Goal: Task Accomplishment & Management: Manage account settings

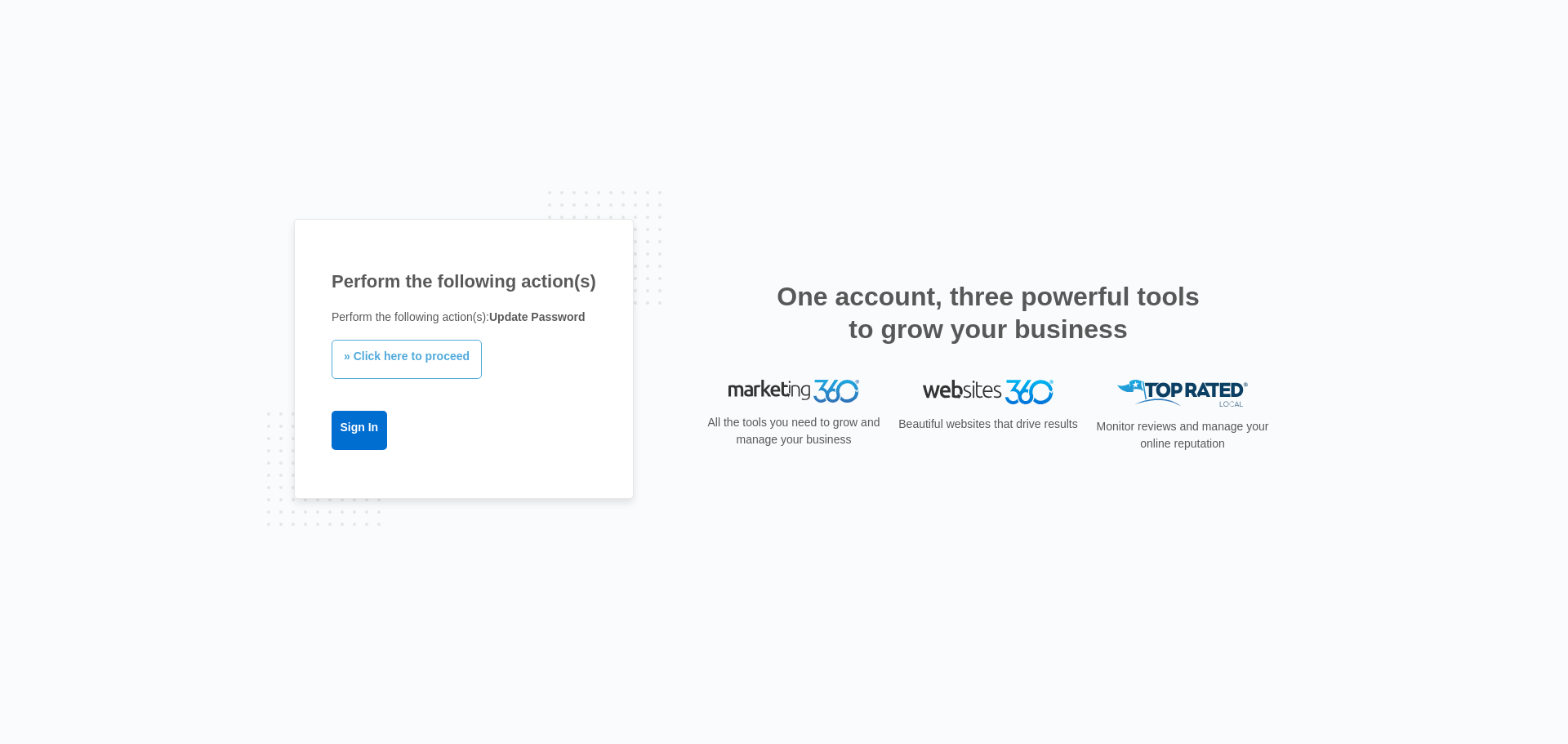
click at [417, 358] on link "» Click here to proceed" at bounding box center [407, 360] width 150 height 40
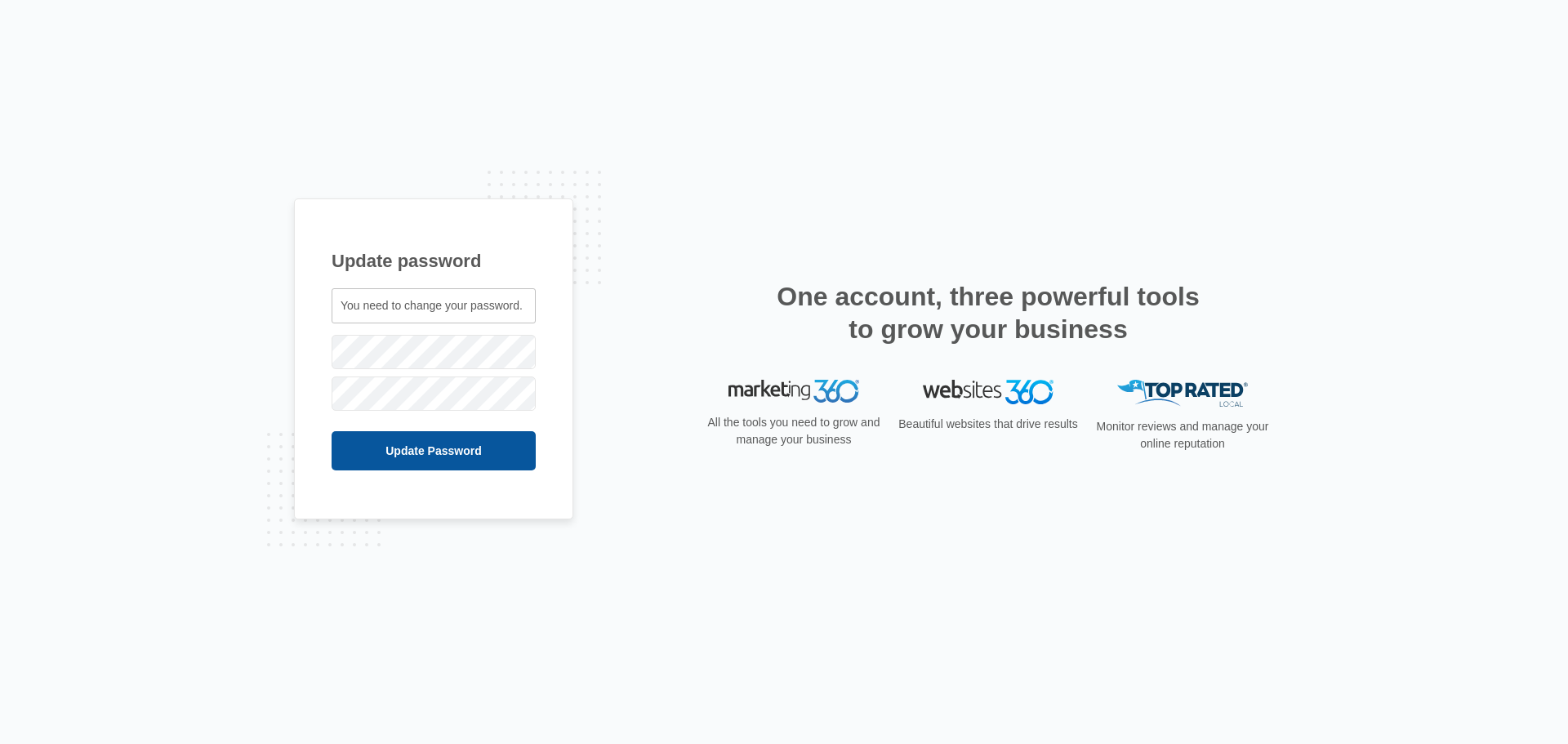
click at [447, 451] on input "Update Password" at bounding box center [433, 451] width 204 height 40
click at [403, 451] on input "Update Password" at bounding box center [424, 451] width 185 height 40
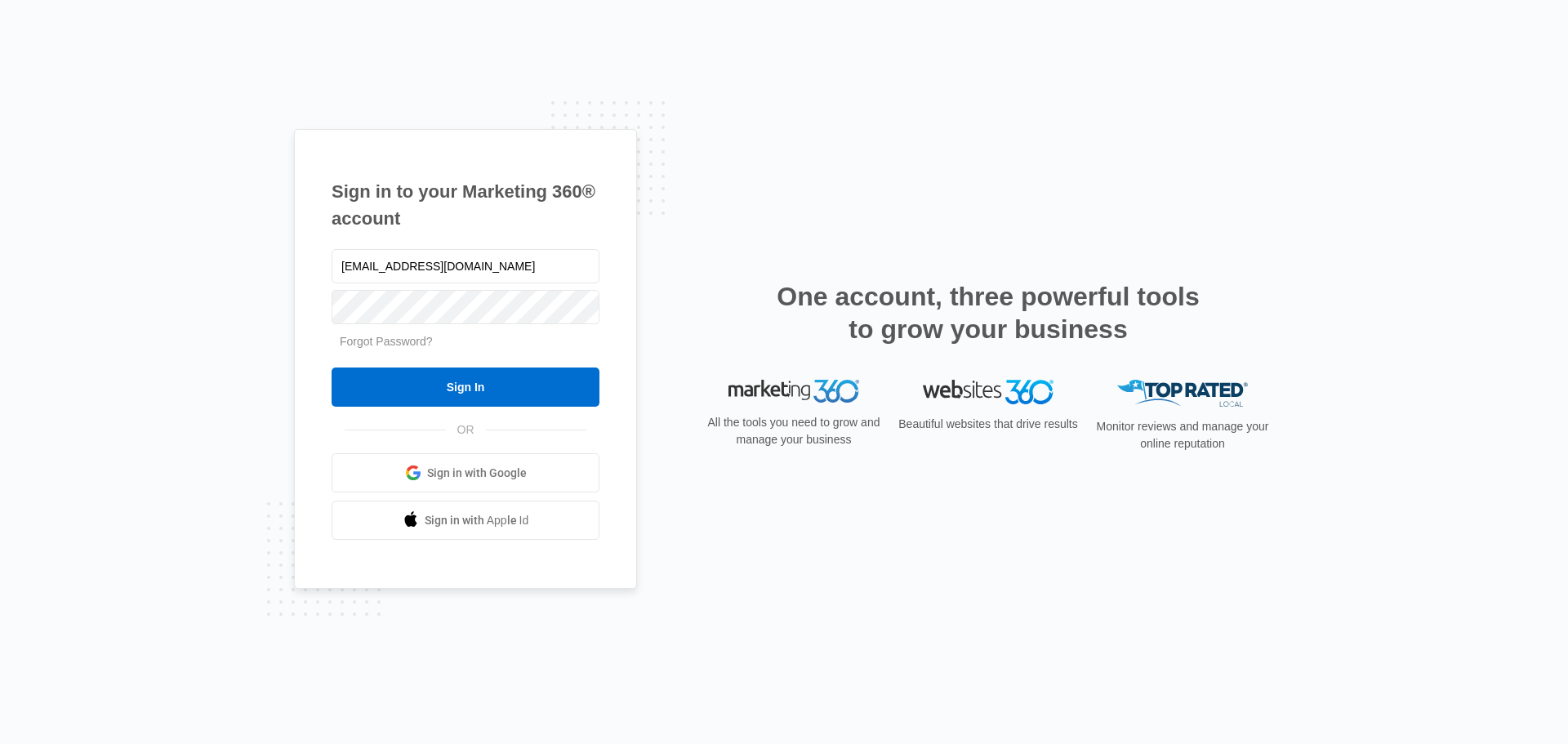
type input "[EMAIL_ADDRESS][DOMAIN_NAME]"
click at [432, 382] on input "Sign In" at bounding box center [465, 387] width 268 height 40
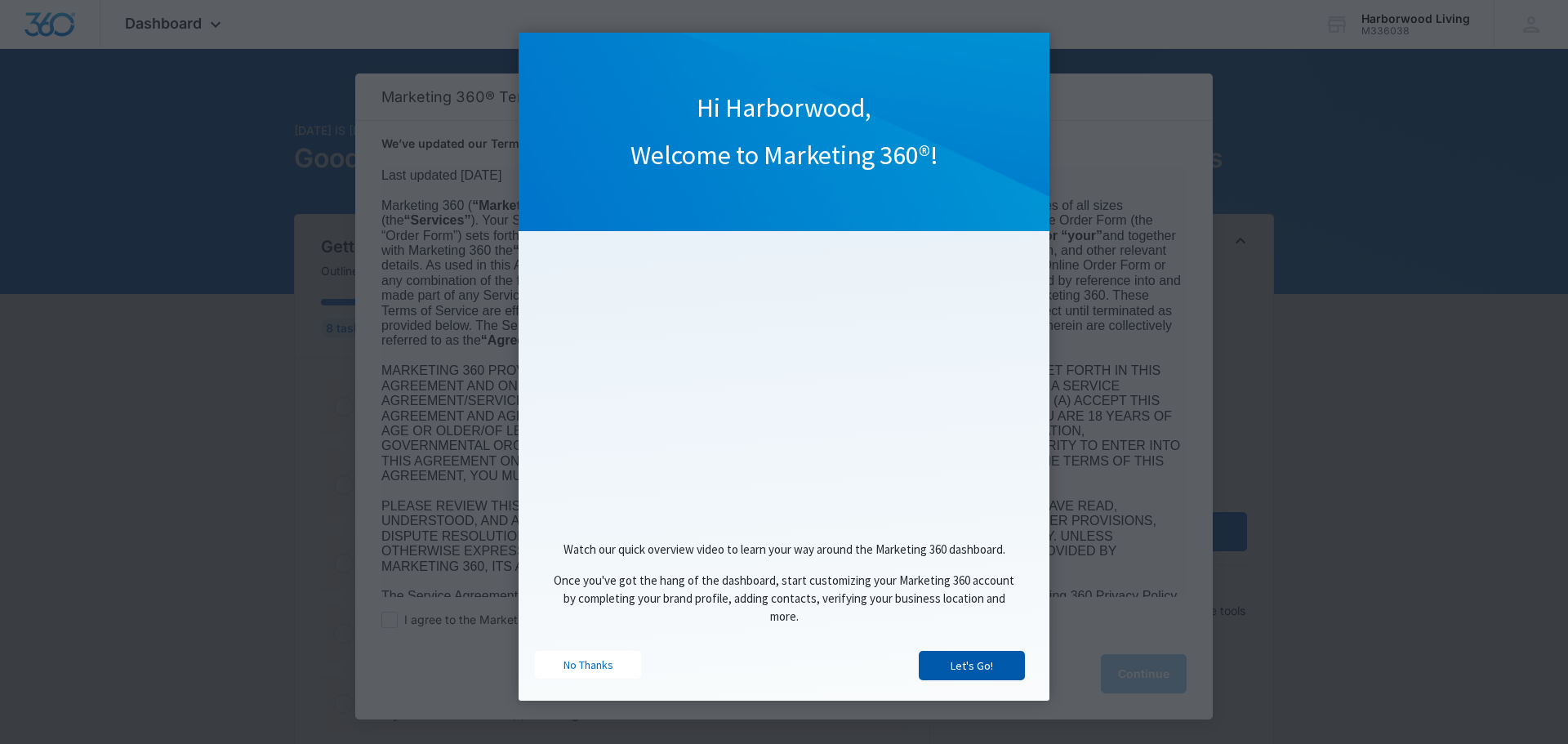
click at [956, 670] on link "Let's Go!" at bounding box center [971, 666] width 106 height 30
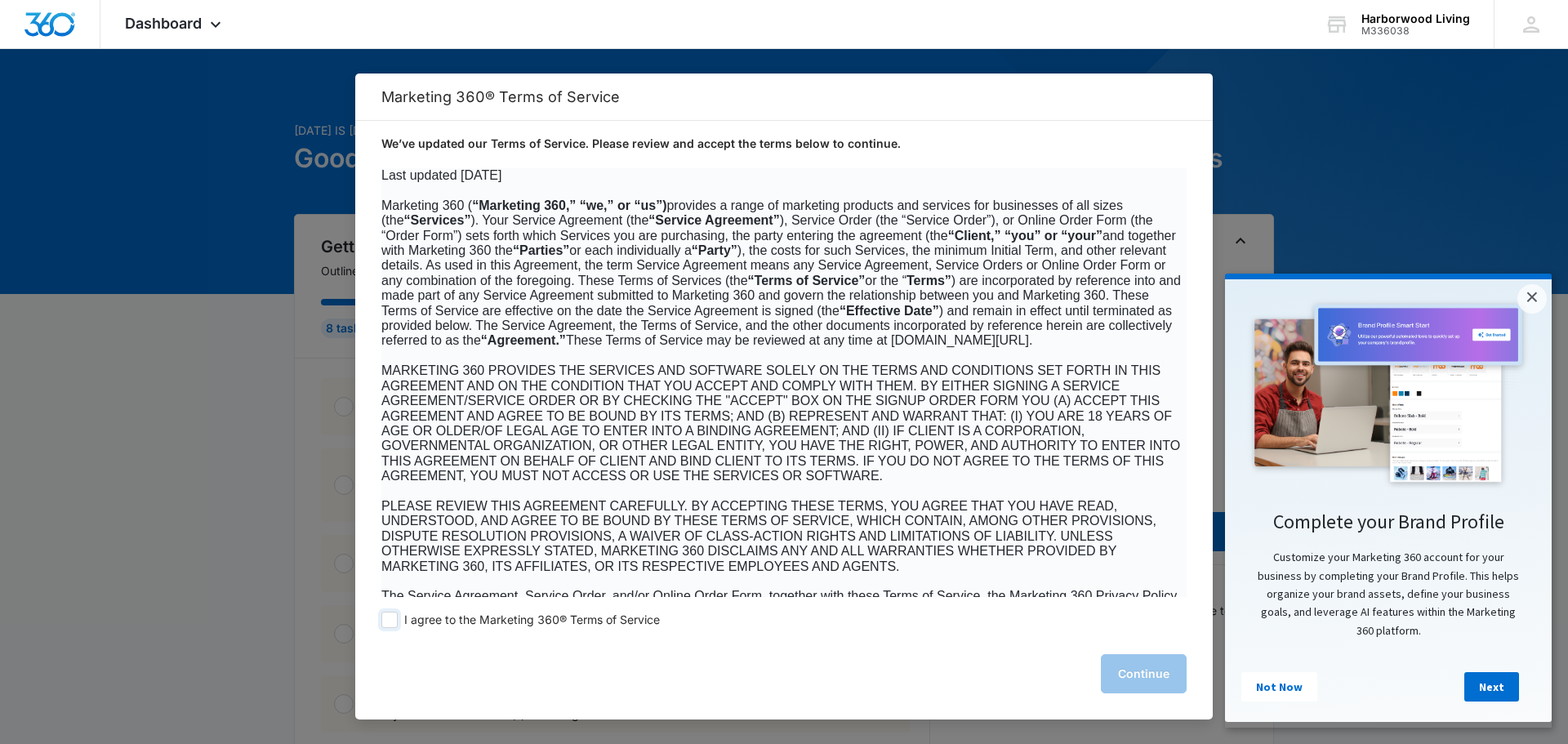
click at [390, 622] on span at bounding box center [390, 619] width 17 height 16
click at [390, 622] on input "I agree to the Marketing 360® Terms of Service" at bounding box center [390, 619] width 17 height 16
checkbox input "true"
click at [1146, 685] on button "Continue" at bounding box center [1144, 674] width 86 height 40
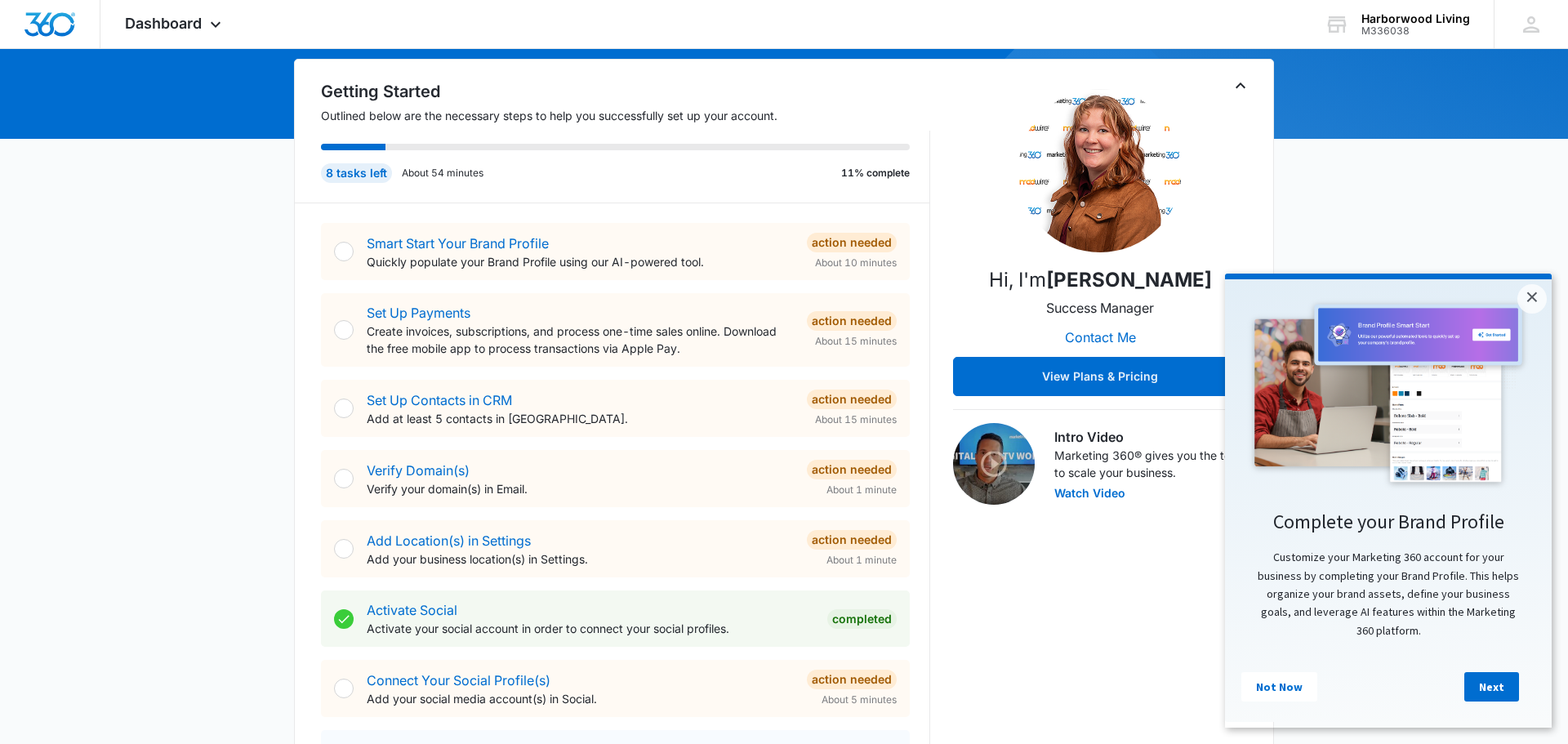
scroll to position [161, 0]
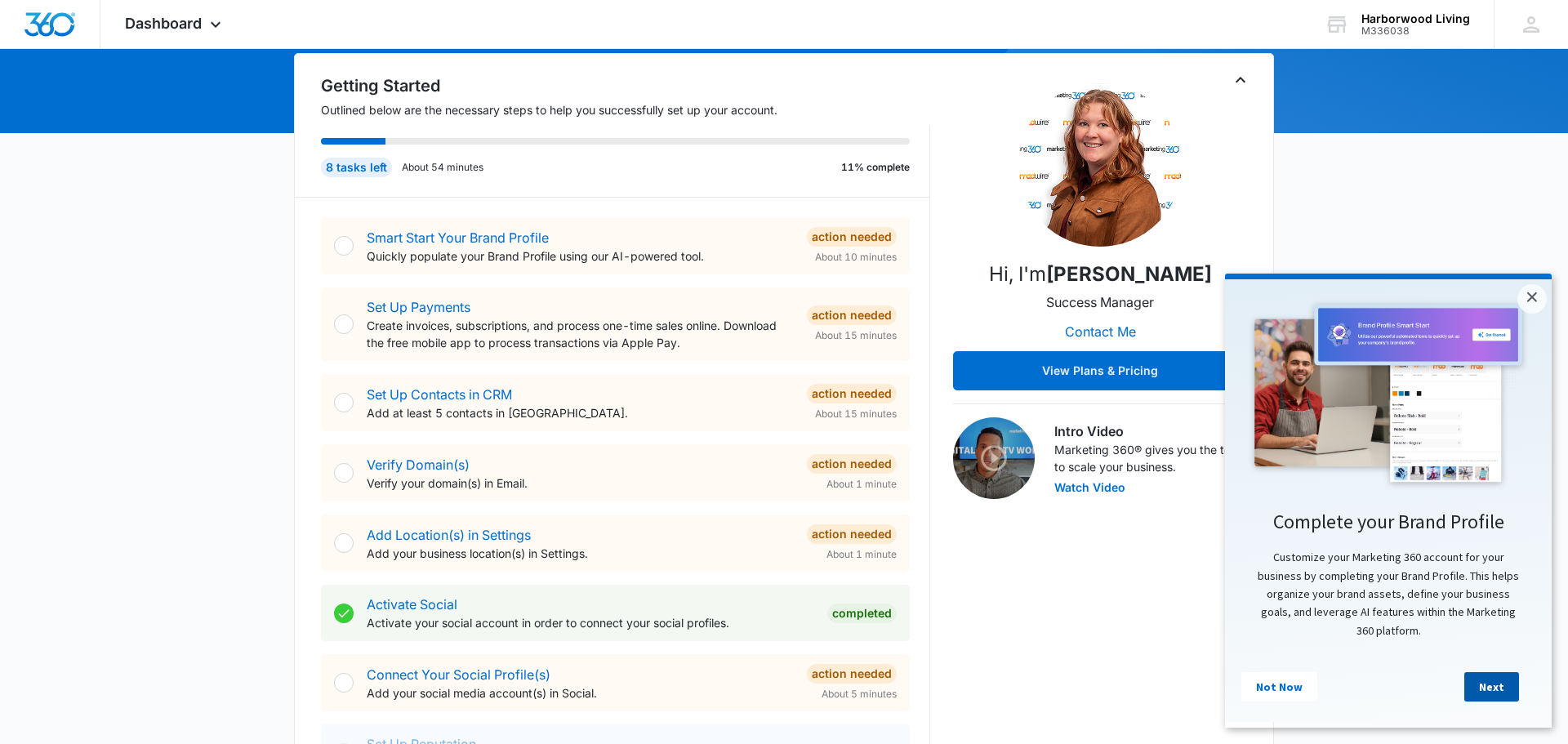
click at [1486, 698] on link "Next" at bounding box center [1491, 686] width 54 height 30
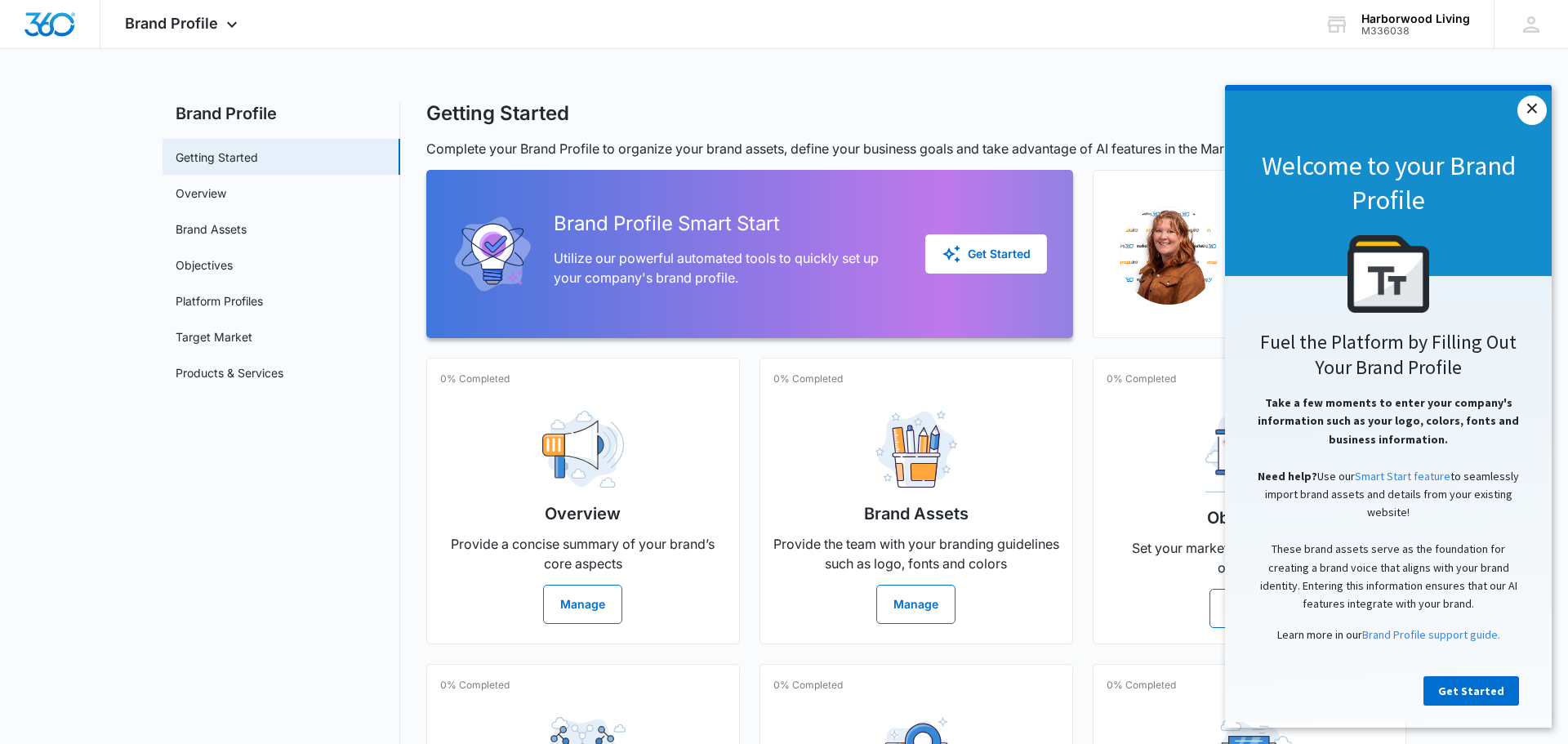
click at [1530, 114] on link "×" at bounding box center [1533, 111] width 30 height 30
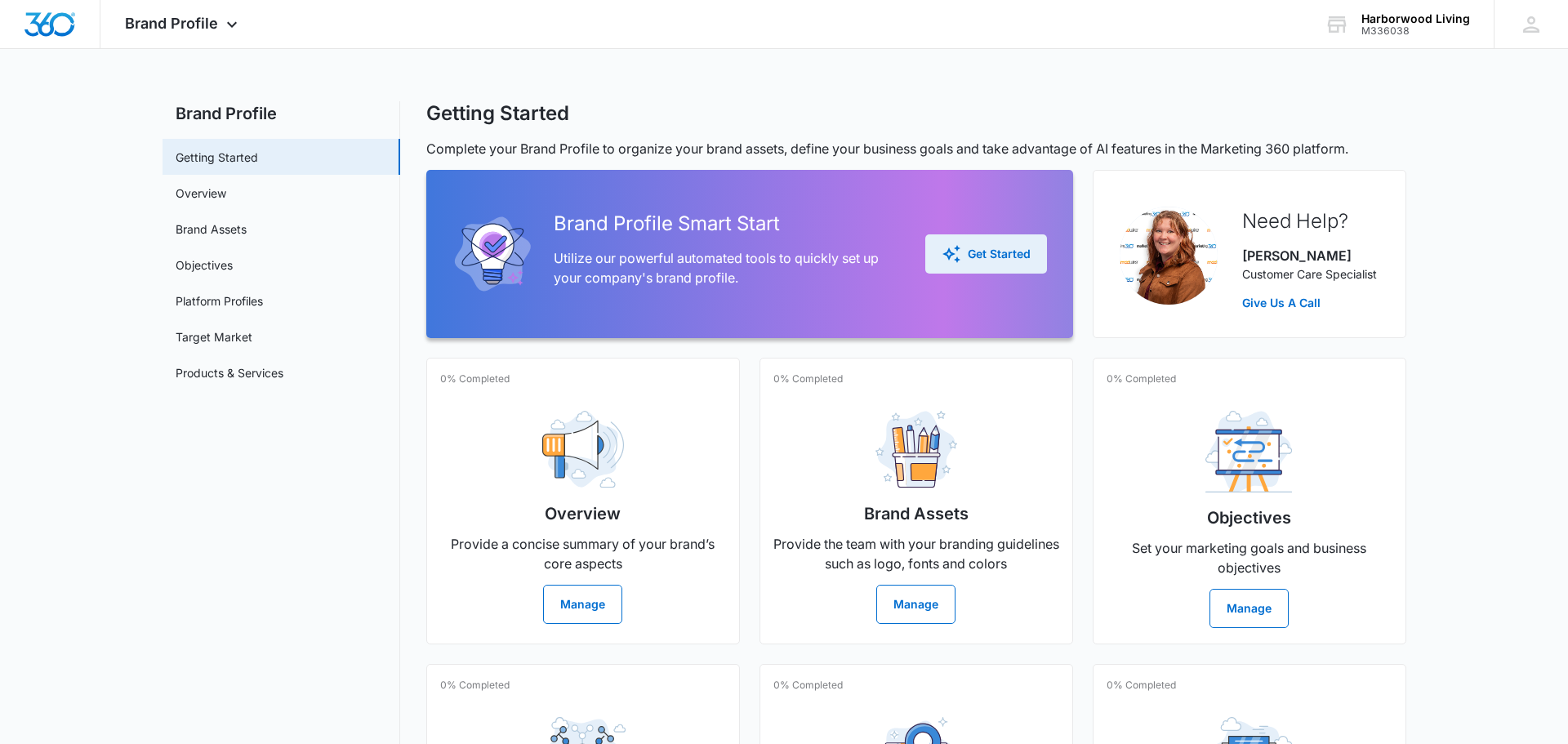
click at [994, 256] on div "Get Started" at bounding box center [986, 254] width 89 height 20
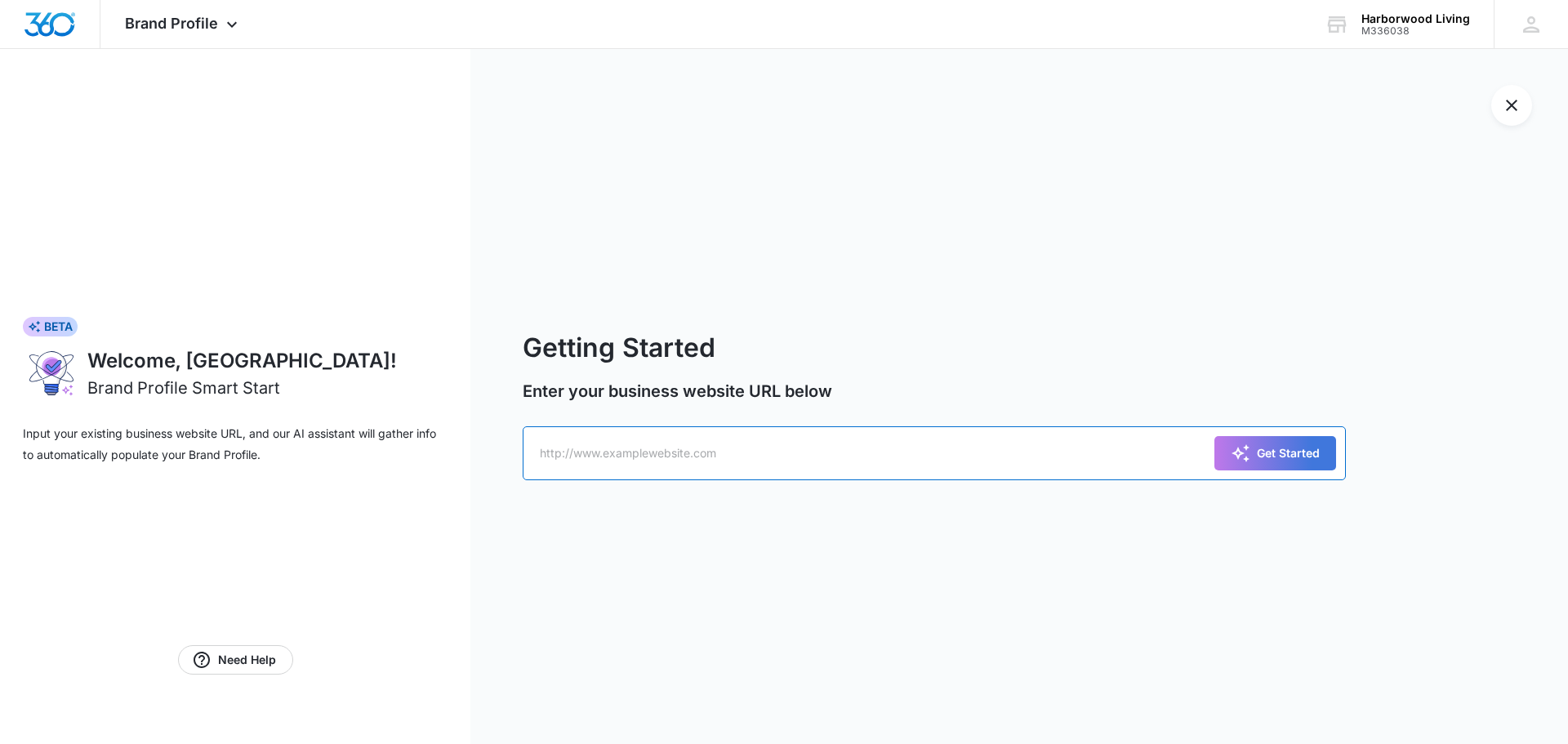
click at [750, 459] on input "text" at bounding box center [934, 453] width 824 height 54
type input "www.harborwoodliving.com"
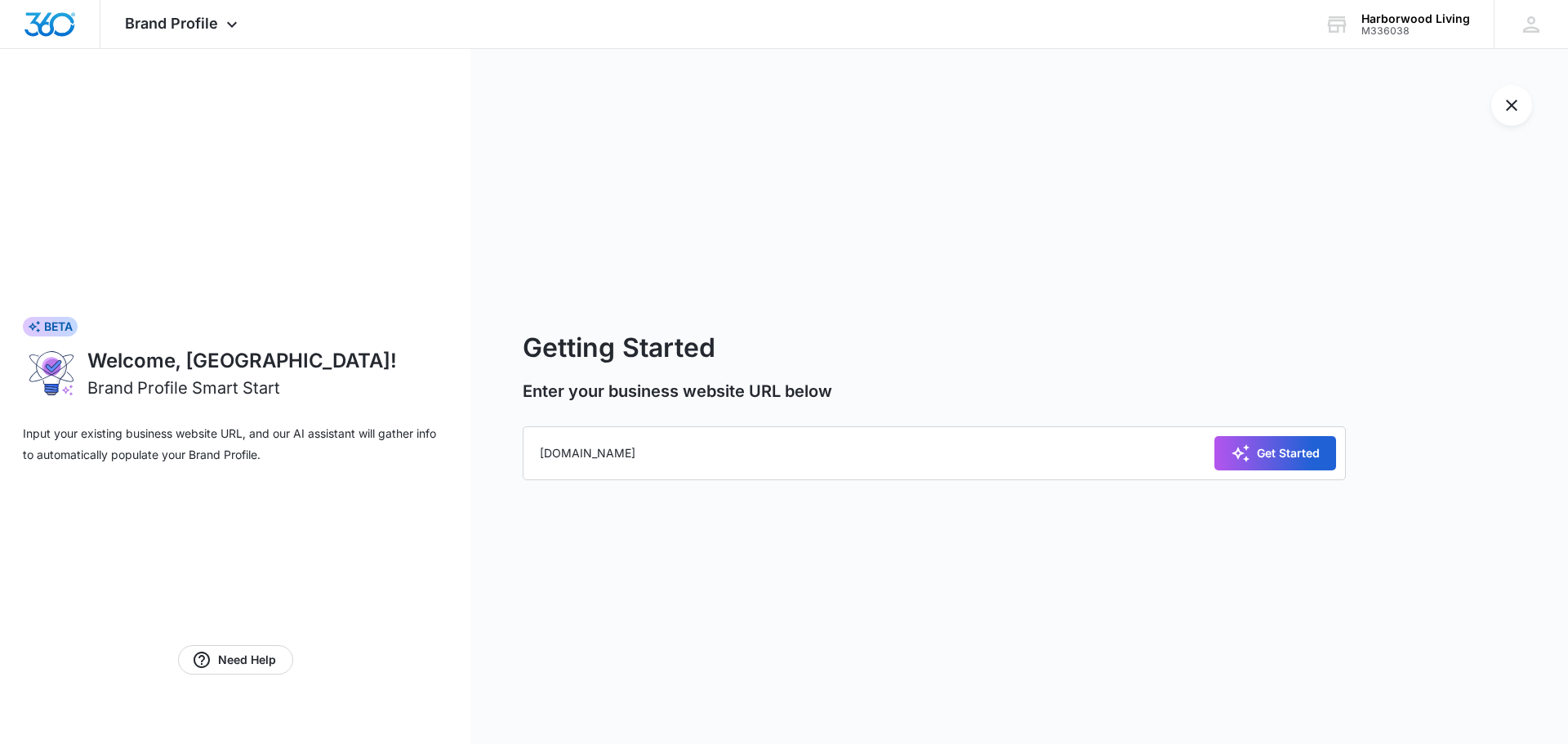
click at [1248, 456] on icon "submit" at bounding box center [1240, 453] width 20 height 20
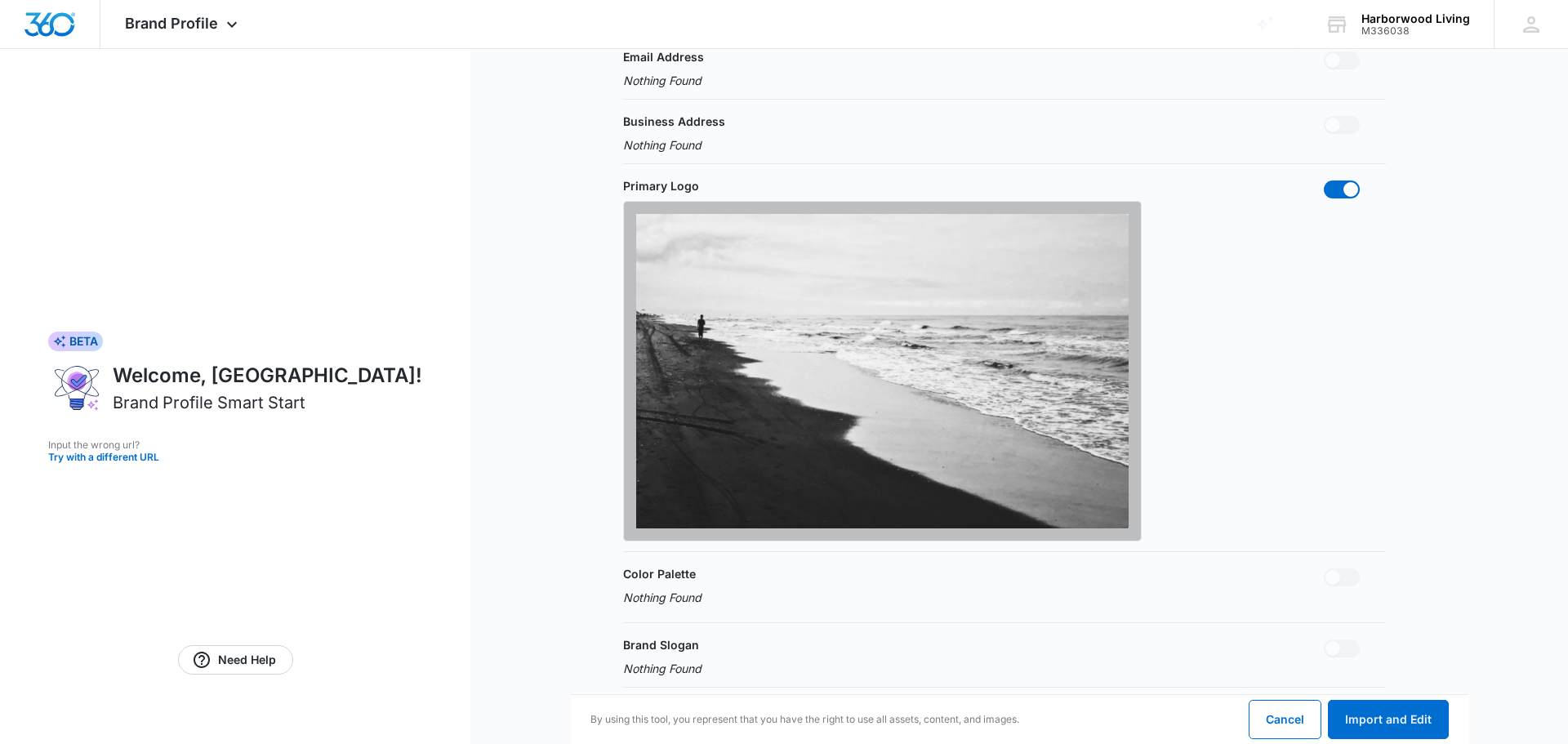
scroll to position [379, 0]
click at [829, 379] on img at bounding box center [882, 370] width 493 height 314
click at [1376, 714] on button "Import and Edit" at bounding box center [1388, 719] width 120 height 40
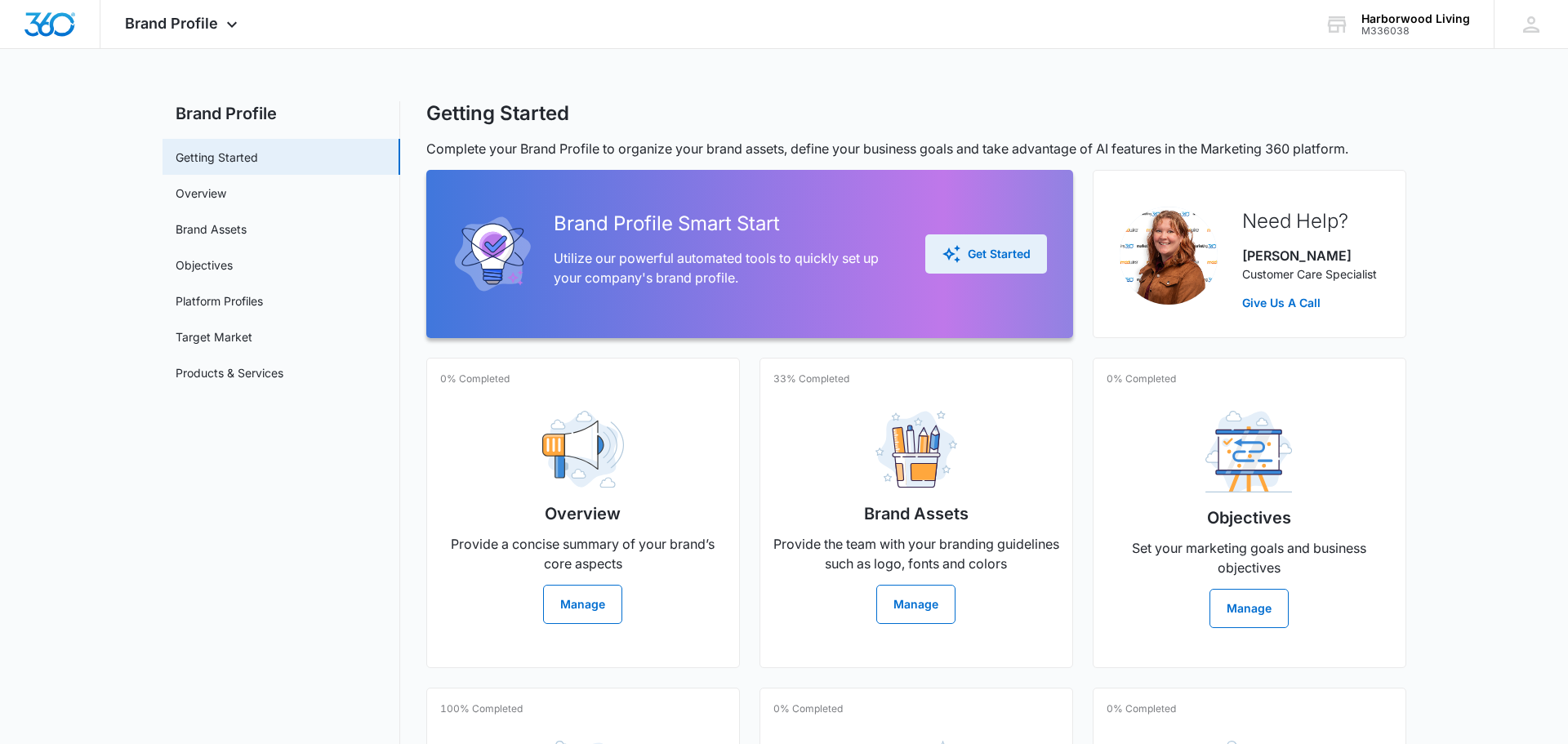
click at [966, 253] on div "Get Started" at bounding box center [986, 254] width 89 height 20
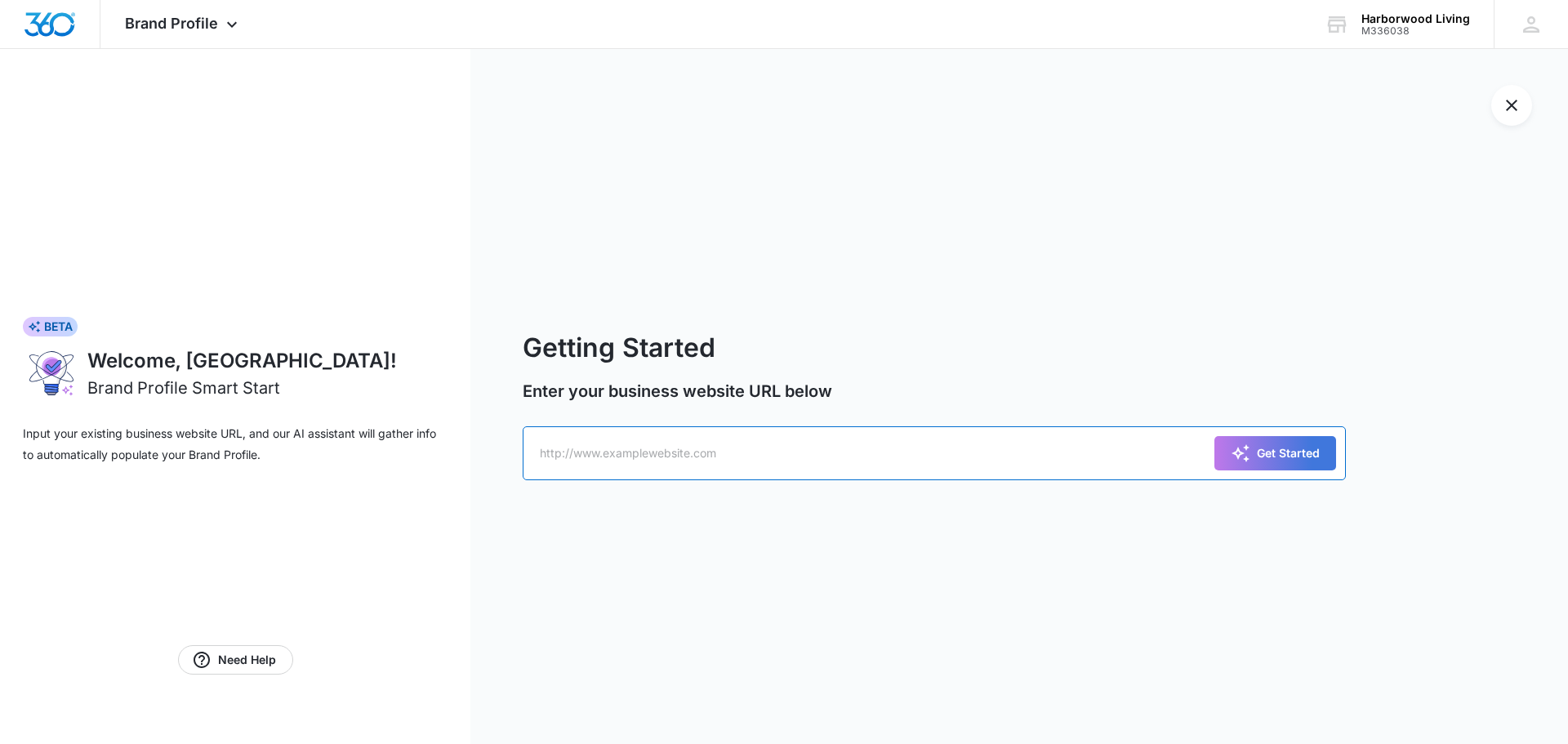
click at [758, 453] on input "text" at bounding box center [934, 453] width 824 height 54
type input "www.harborwoodliving.com"
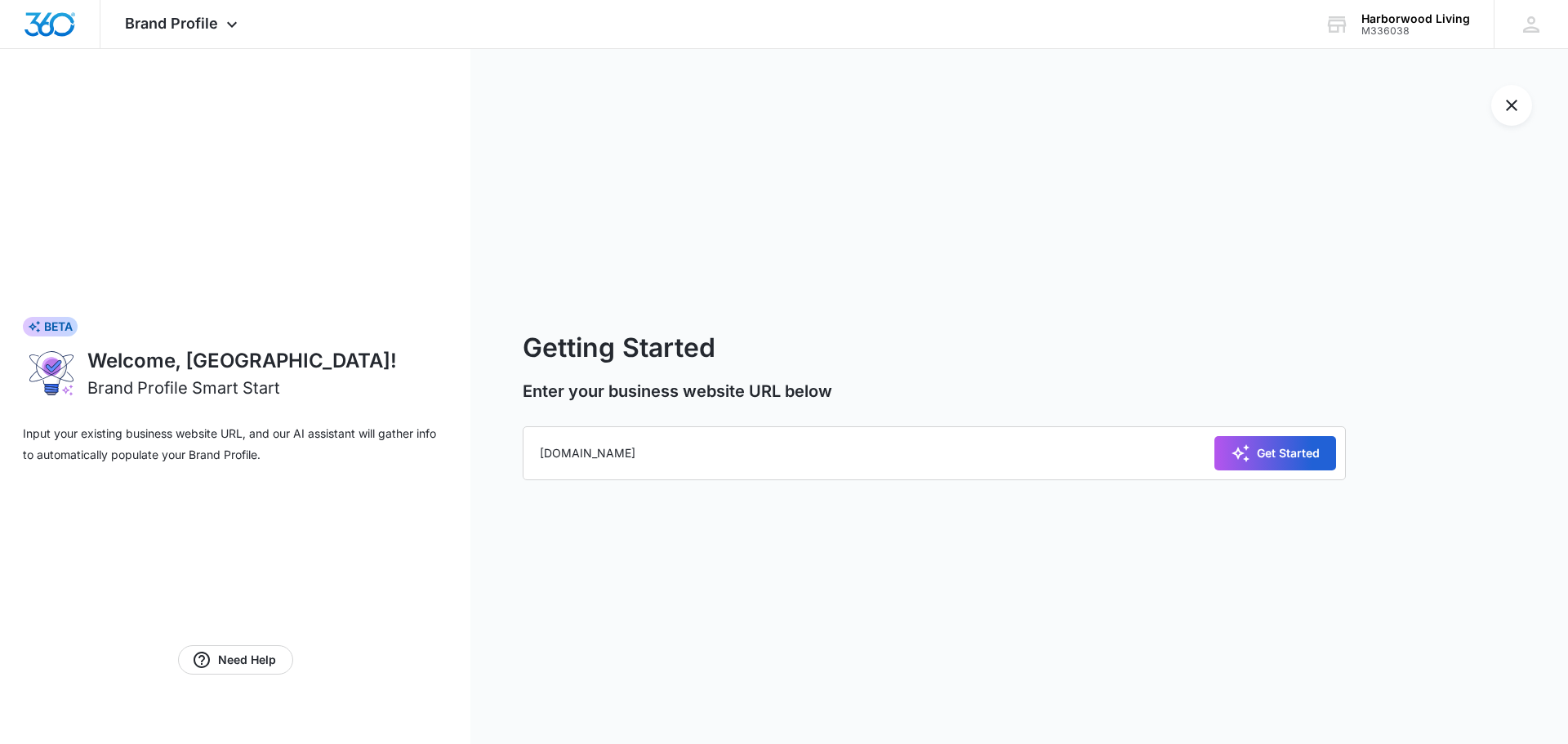
click at [1260, 458] on div "Get Started" at bounding box center [1275, 453] width 89 height 20
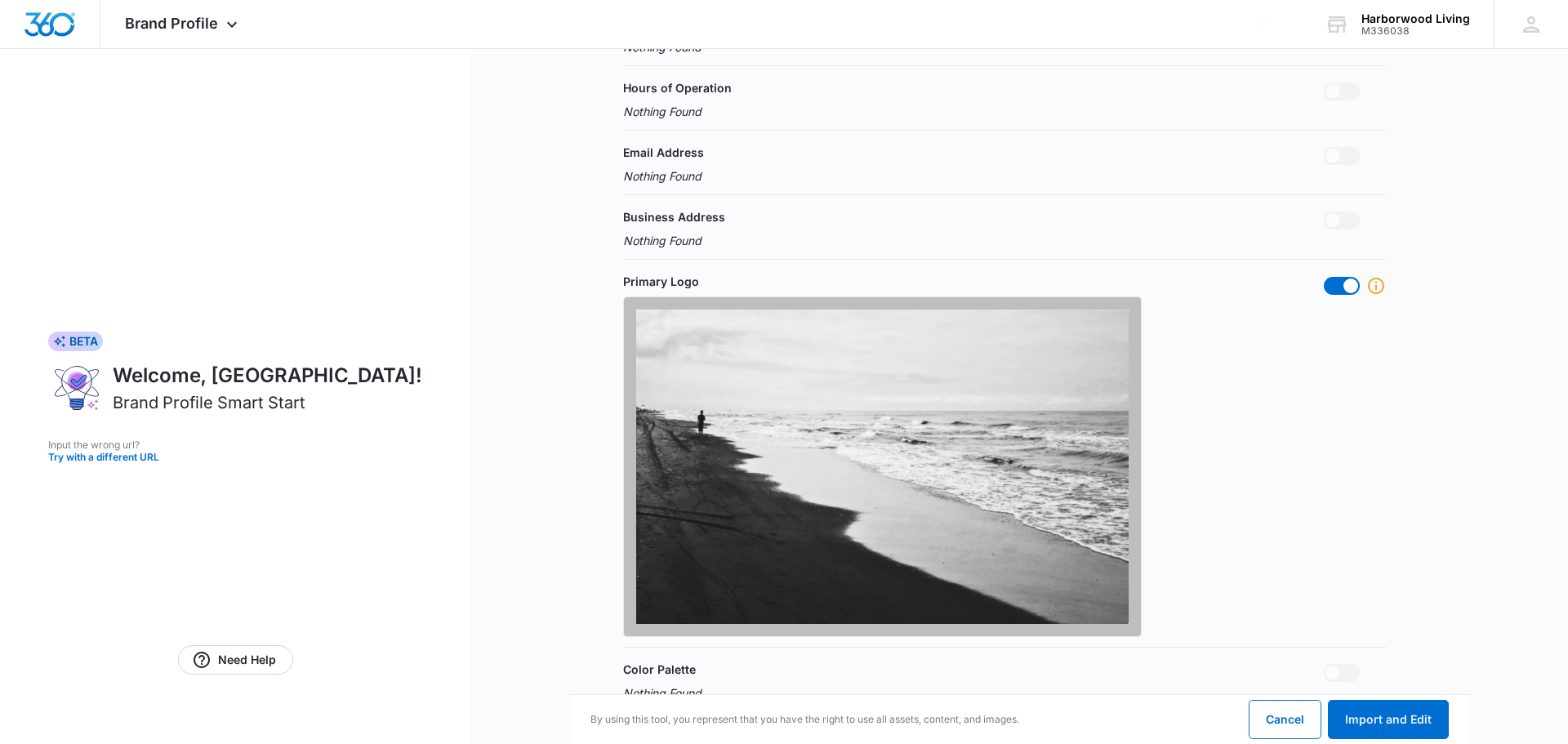
scroll to position [281, 0]
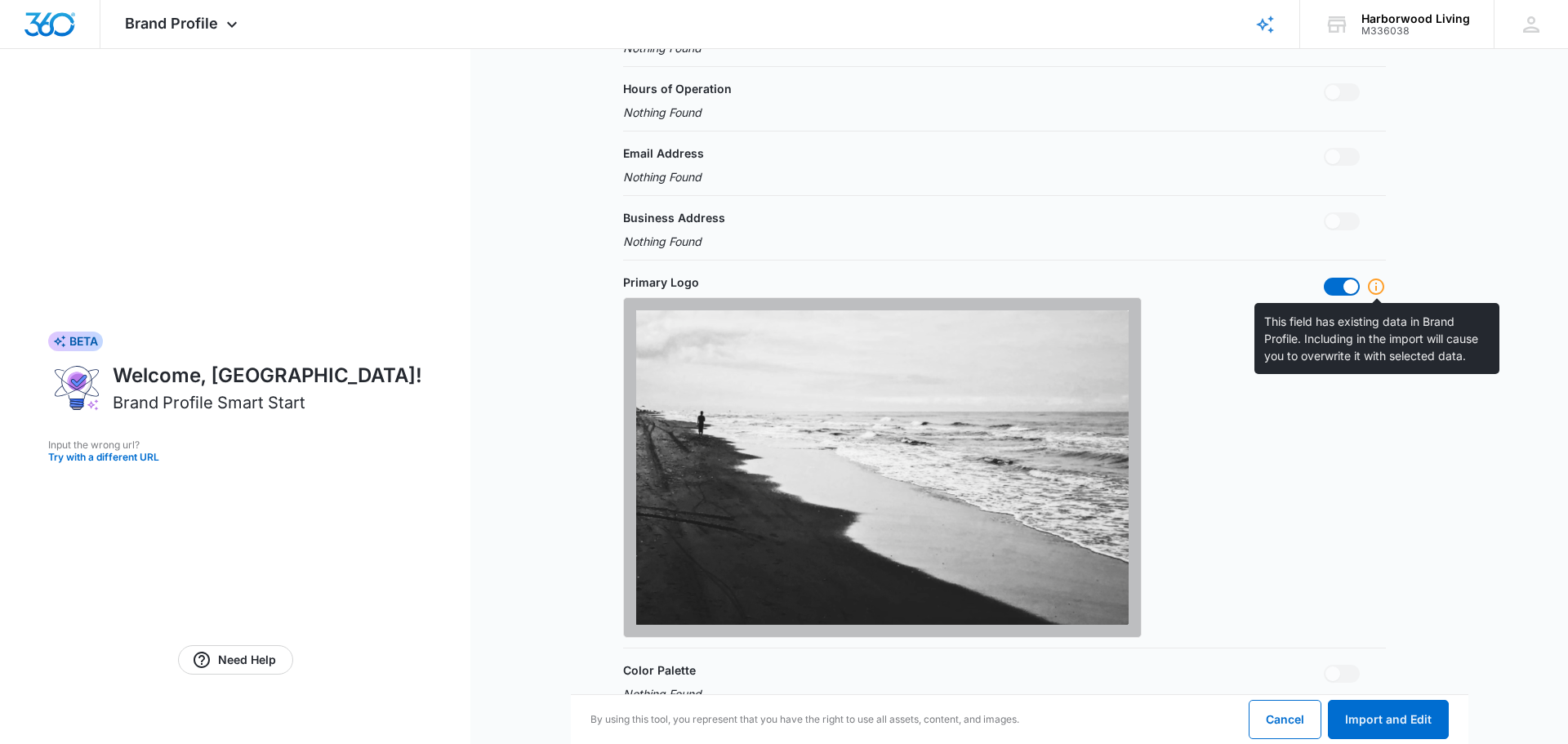
click at [1377, 289] on icon at bounding box center [1377, 286] width 17 height 16
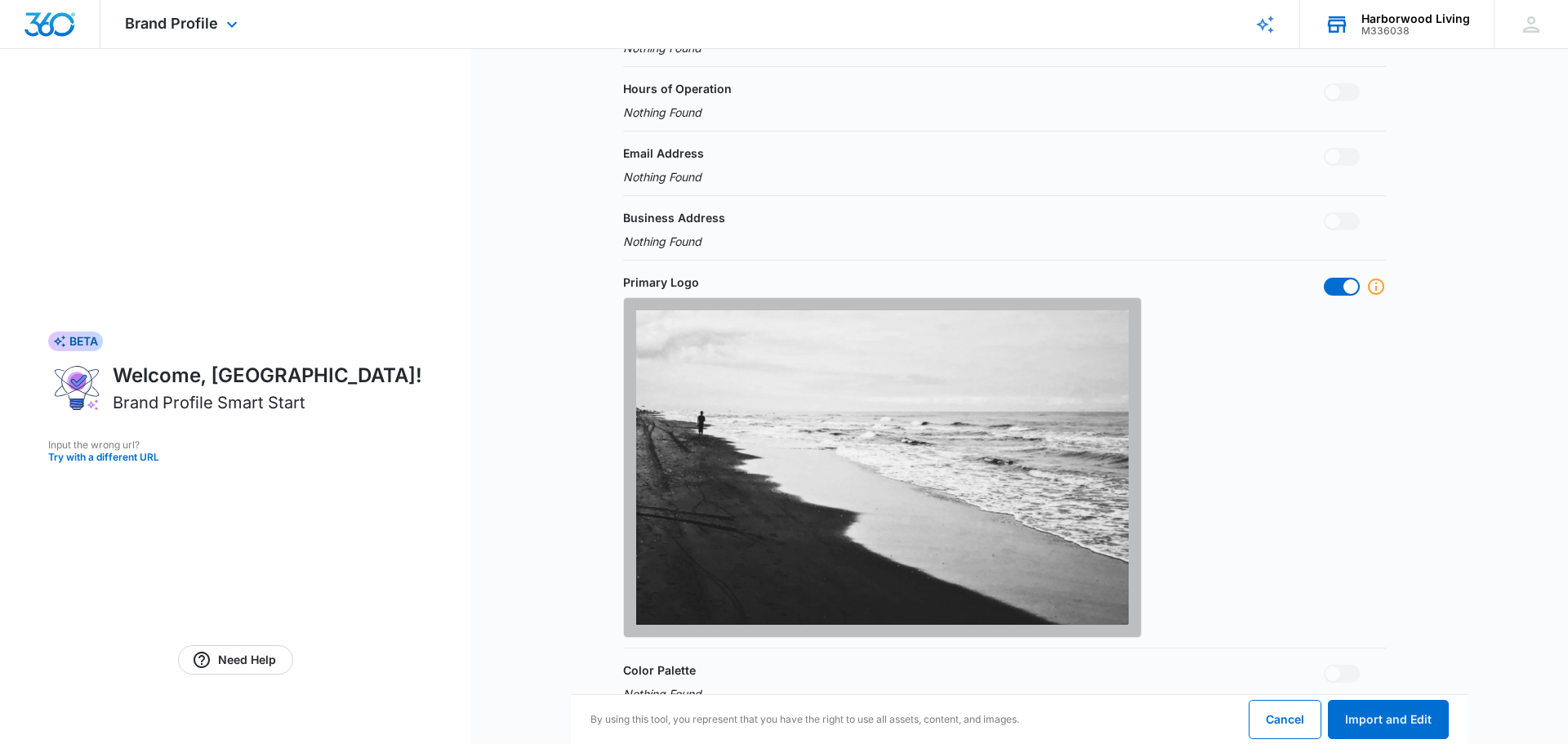
click at [1394, 21] on div "Harborwood Living" at bounding box center [1416, 19] width 109 height 13
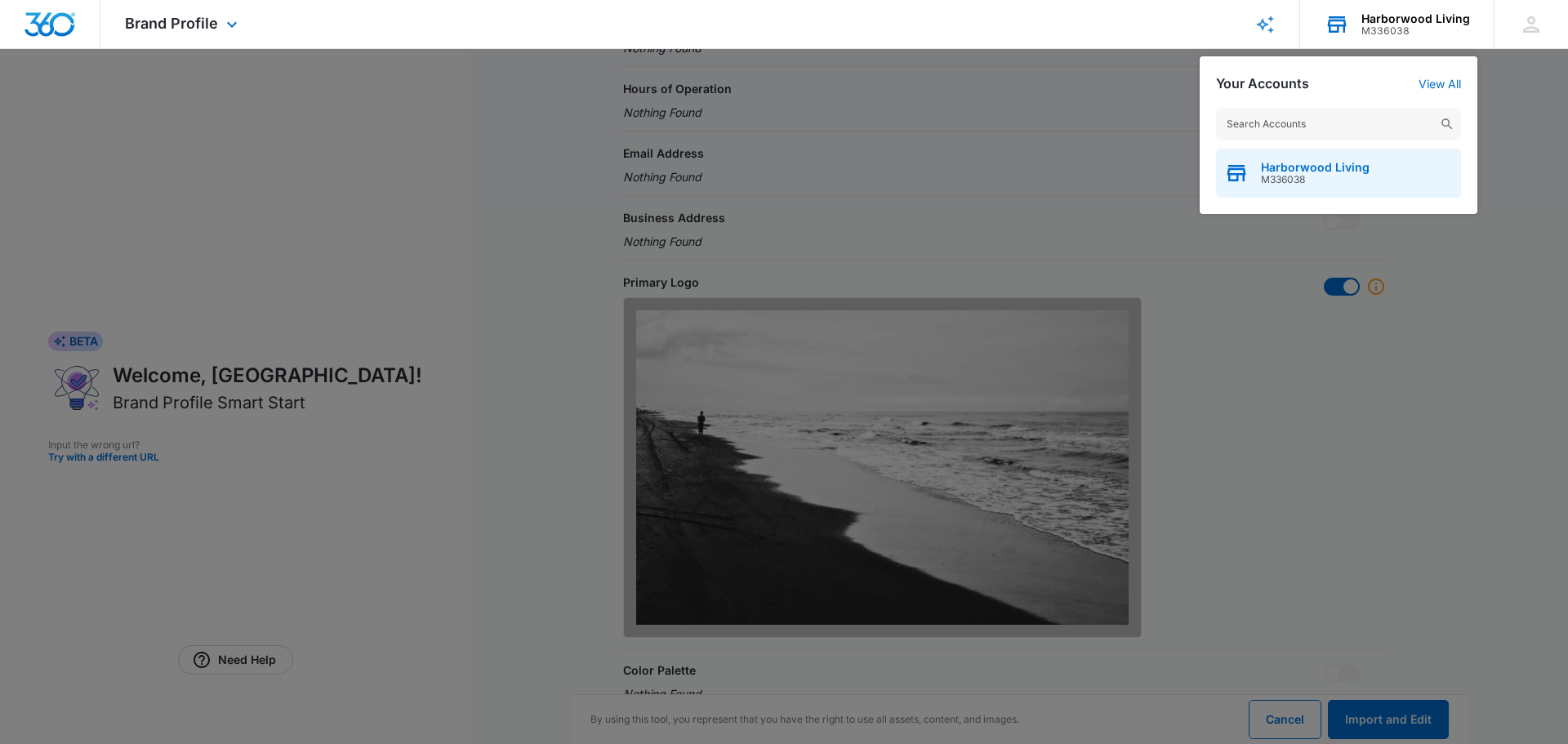
click at [1353, 176] on span "M336038" at bounding box center [1315, 180] width 109 height 12
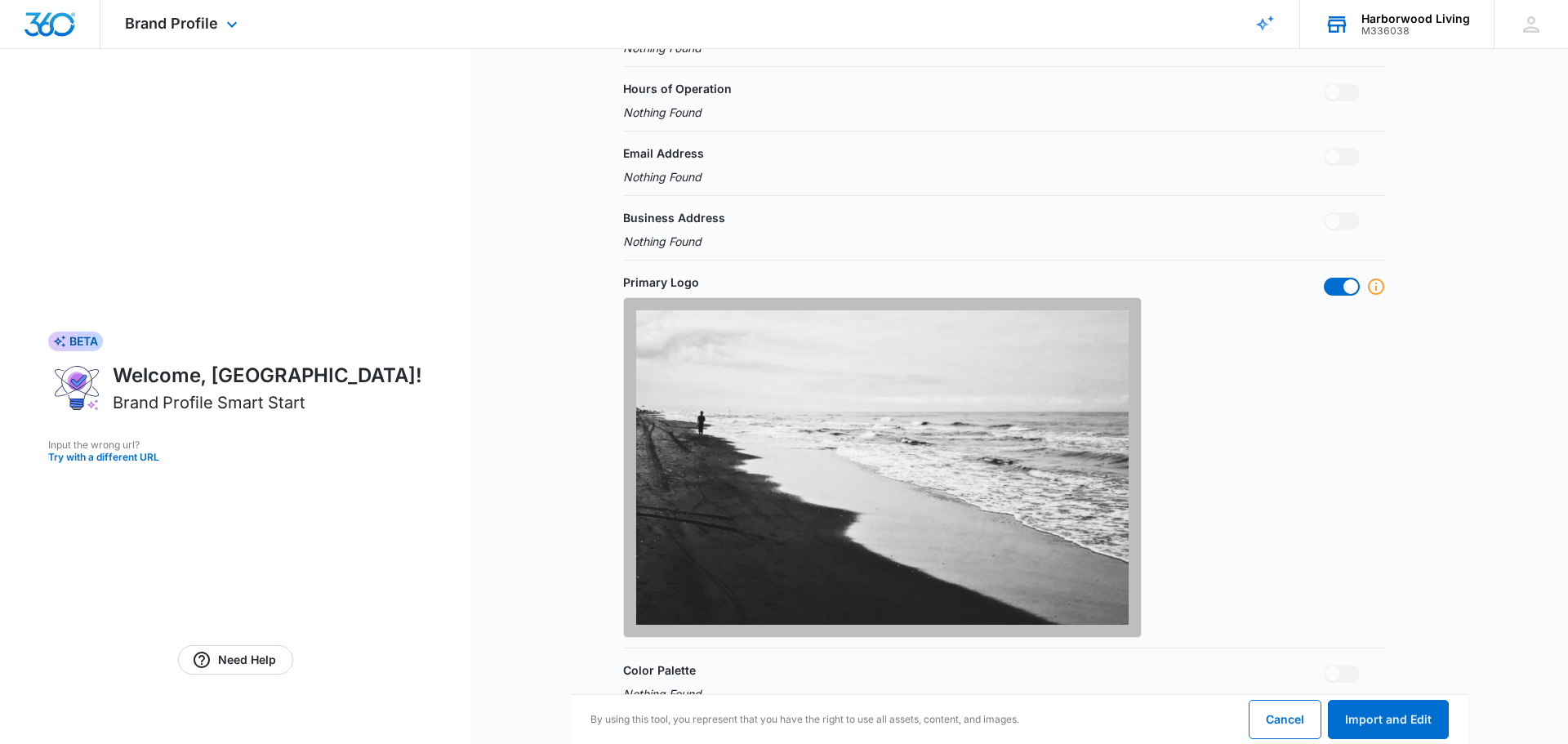
click at [52, 24] on img "Dashboard" at bounding box center [50, 25] width 52 height 25
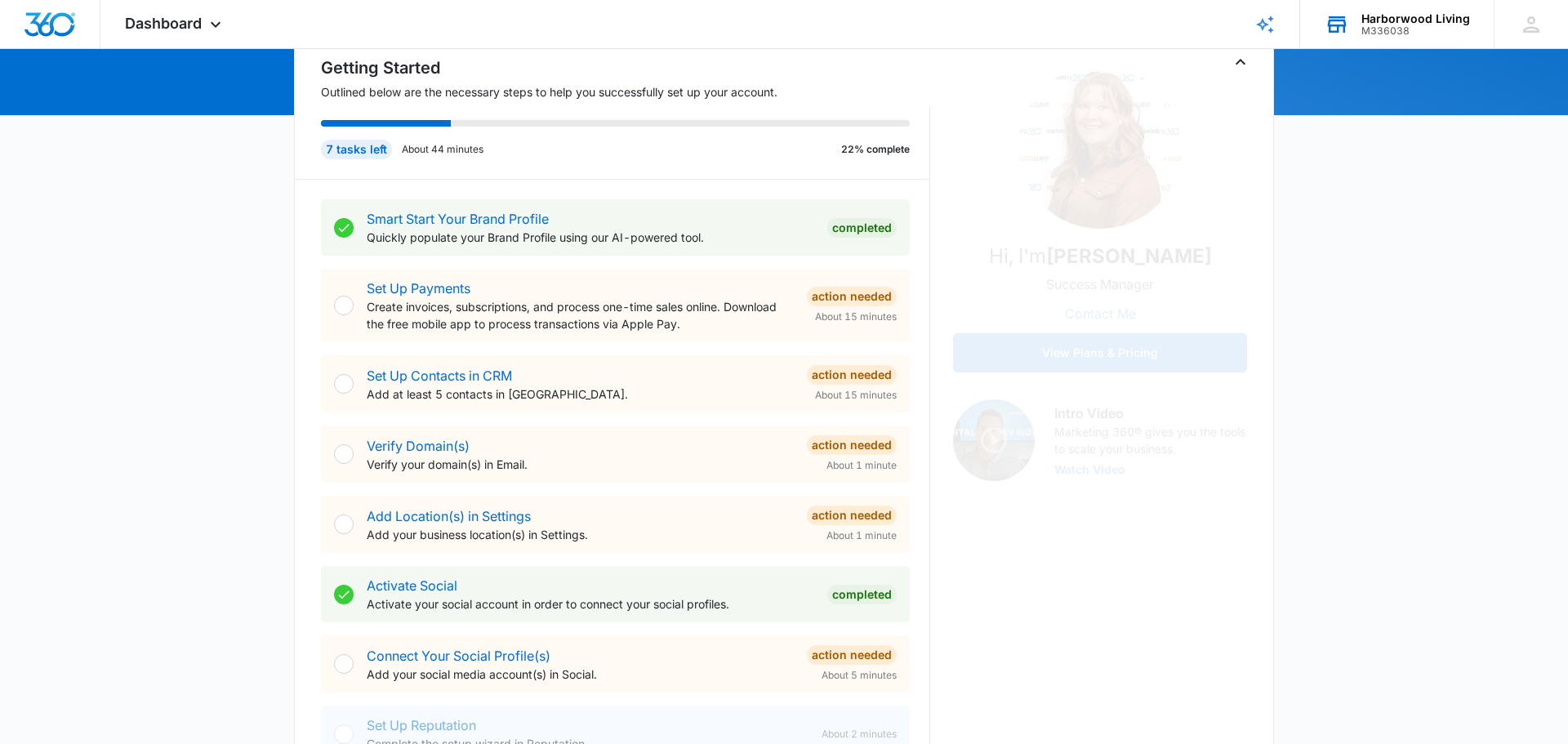
scroll to position [180, 0]
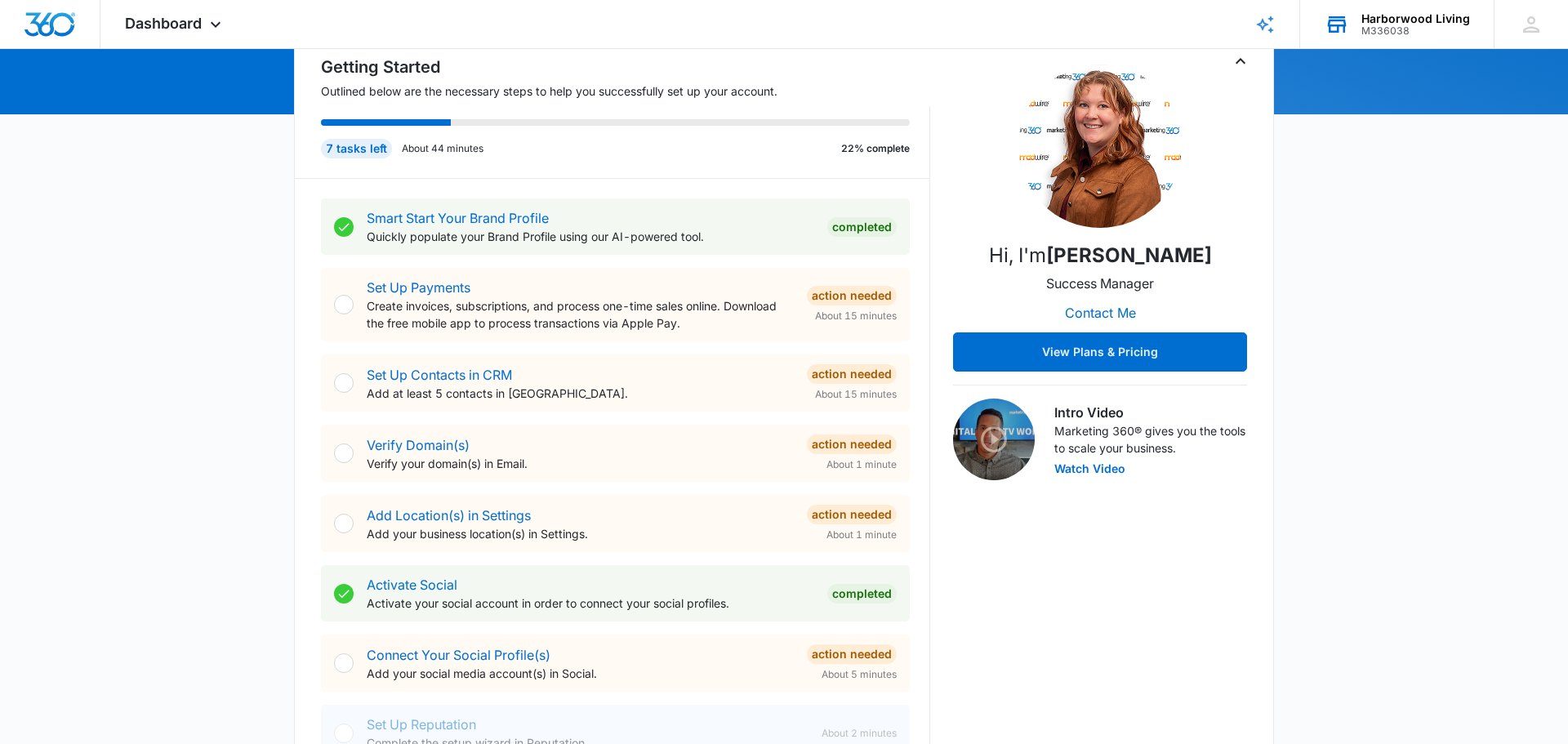
click at [347, 523] on div at bounding box center [344, 523] width 20 height 20
click at [392, 517] on link "Add Location(s) in Settings" at bounding box center [448, 516] width 164 height 16
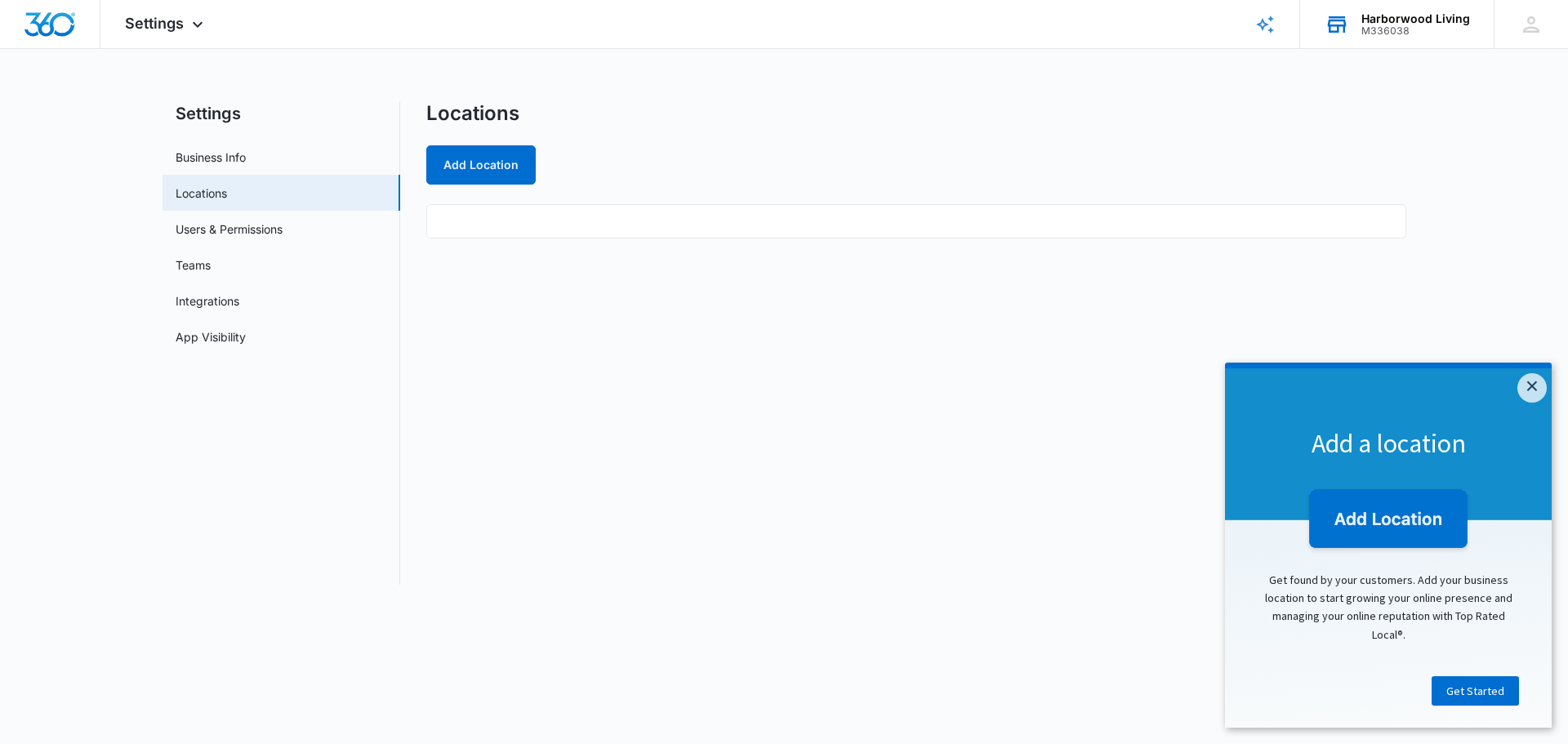
click at [465, 226] on ul at bounding box center [917, 221] width 980 height 35
click at [479, 167] on button "Add Location" at bounding box center [481, 165] width 110 height 40
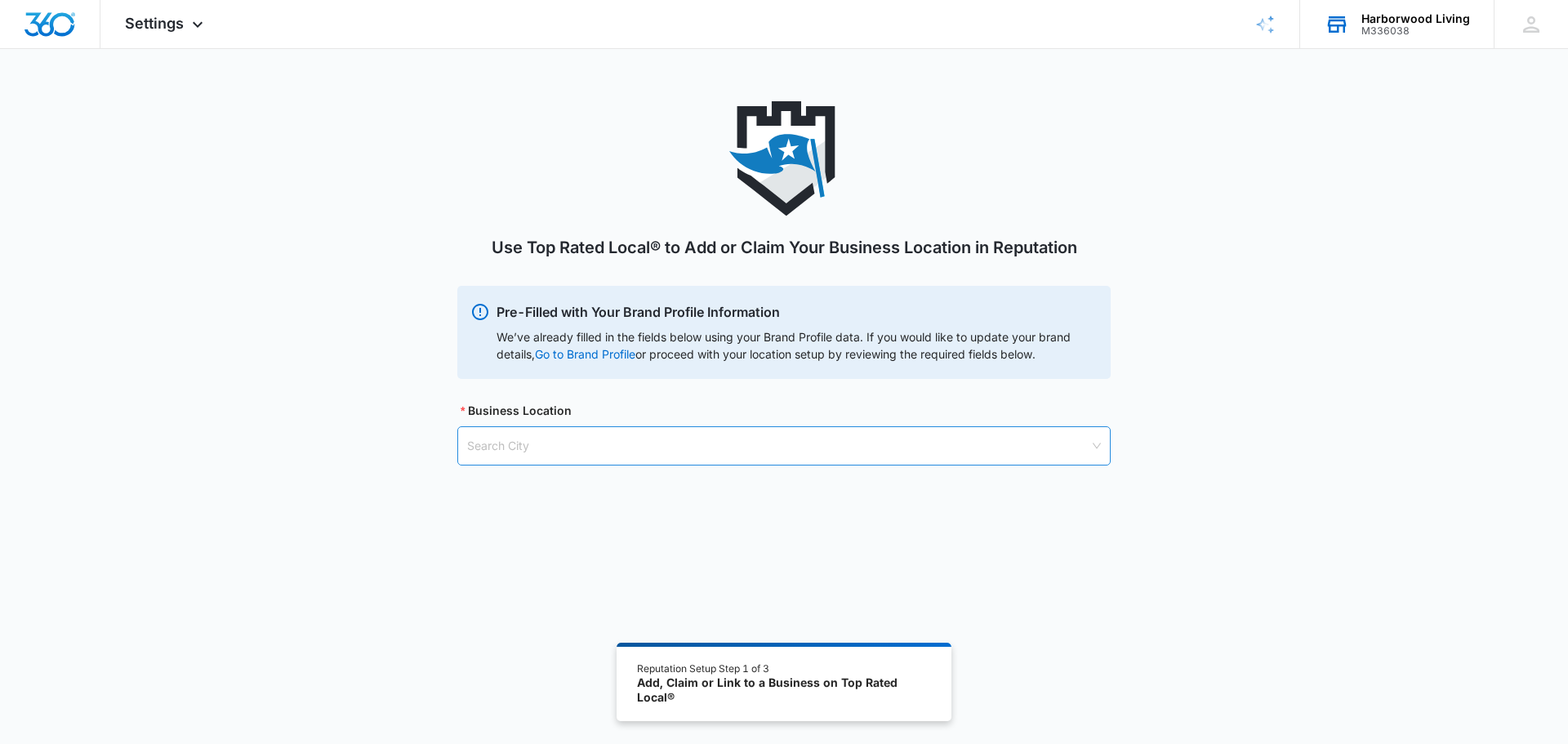
click at [522, 446] on input "search" at bounding box center [778, 446] width 622 height 38
type input "Midland"
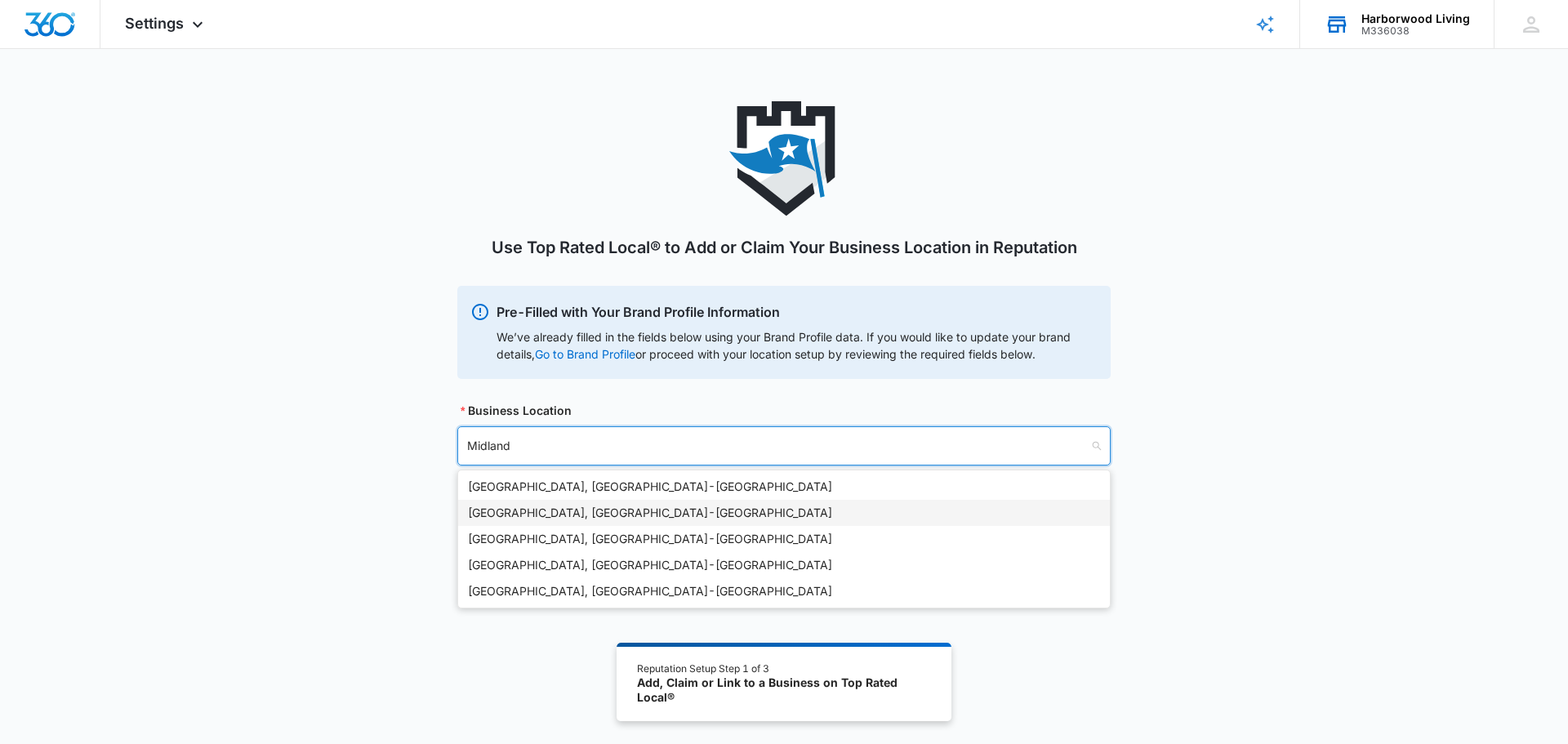
click at [531, 513] on div "Midland, MI - USA" at bounding box center [784, 513] width 632 height 18
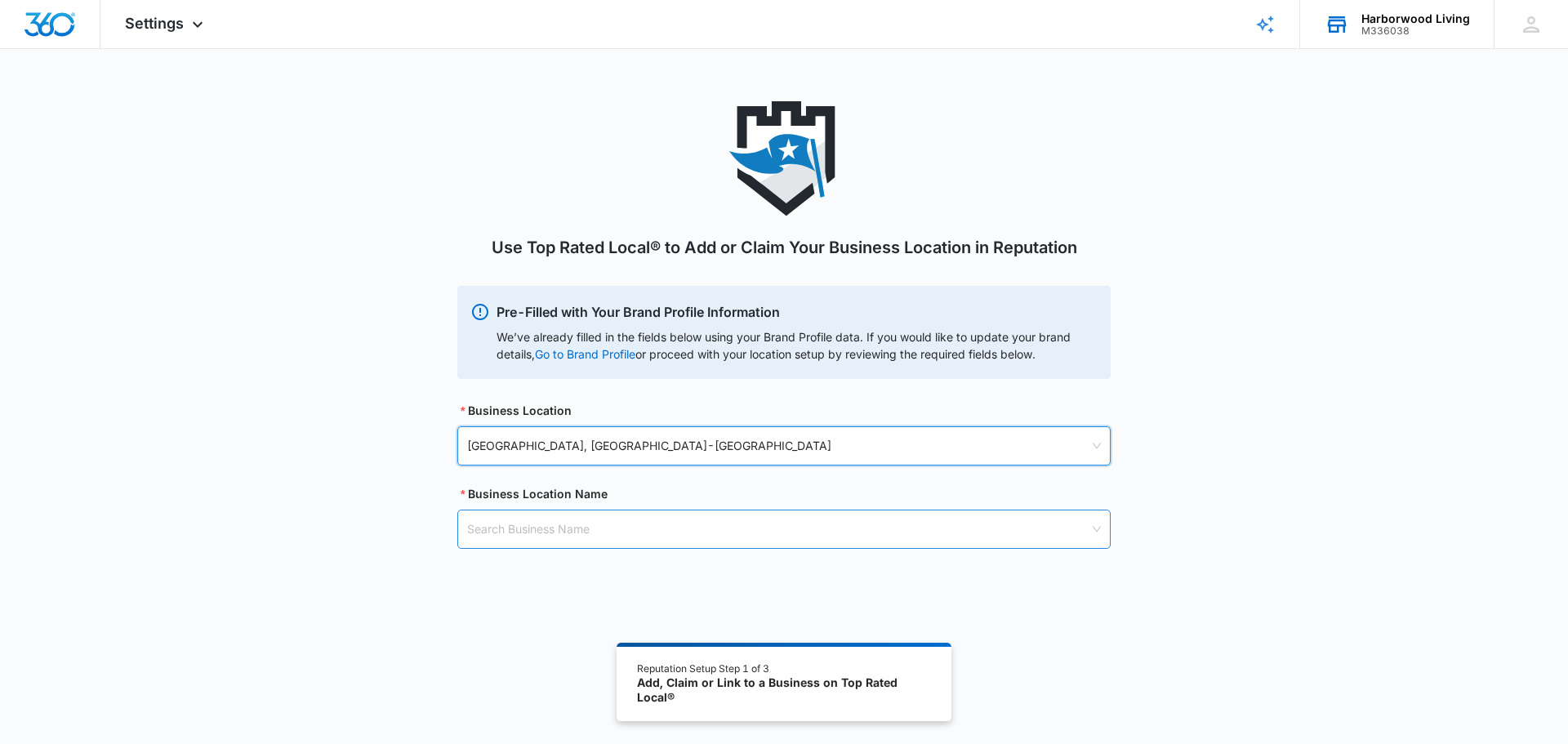
click at [534, 534] on input "search" at bounding box center [778, 530] width 622 height 38
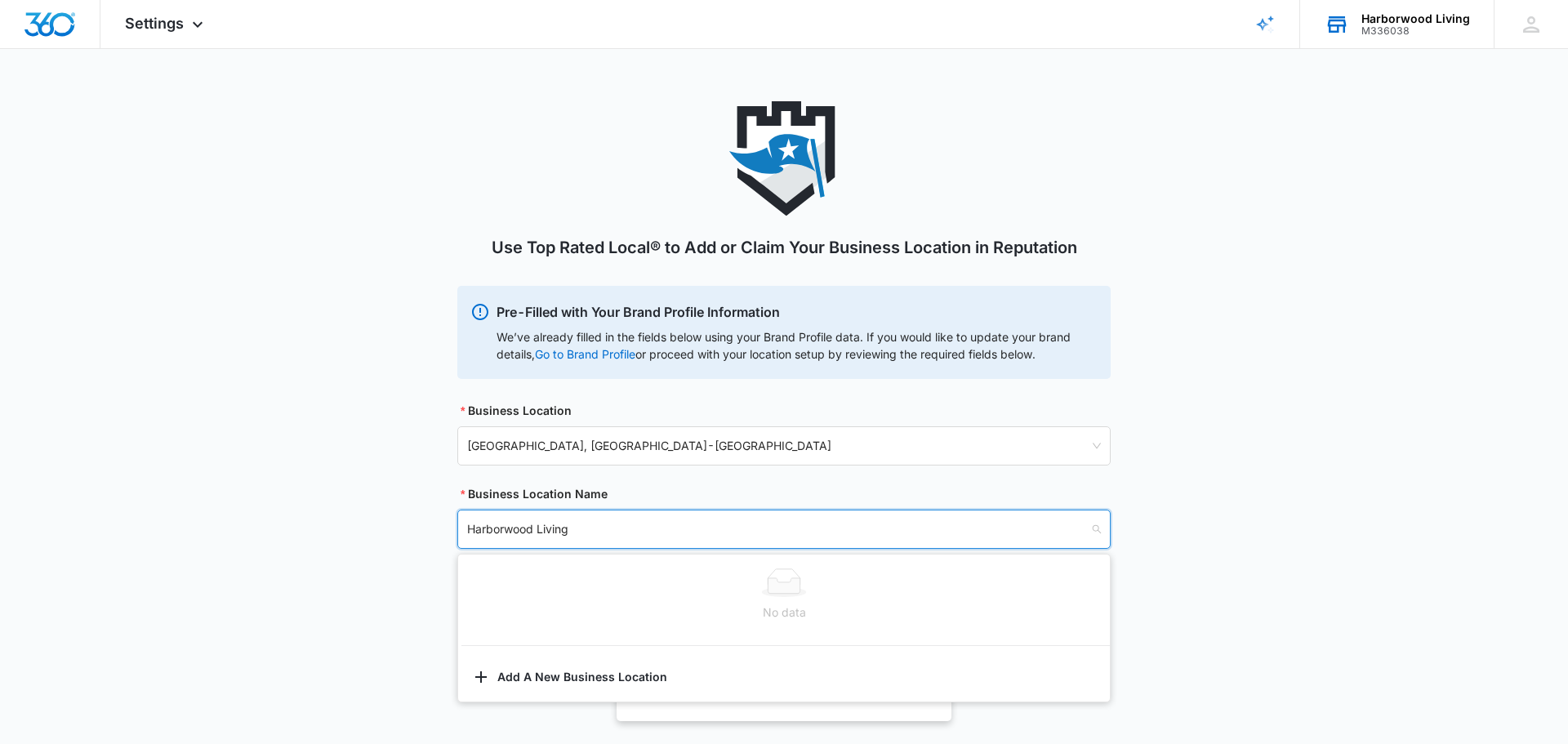
type input "Harborwood Living"
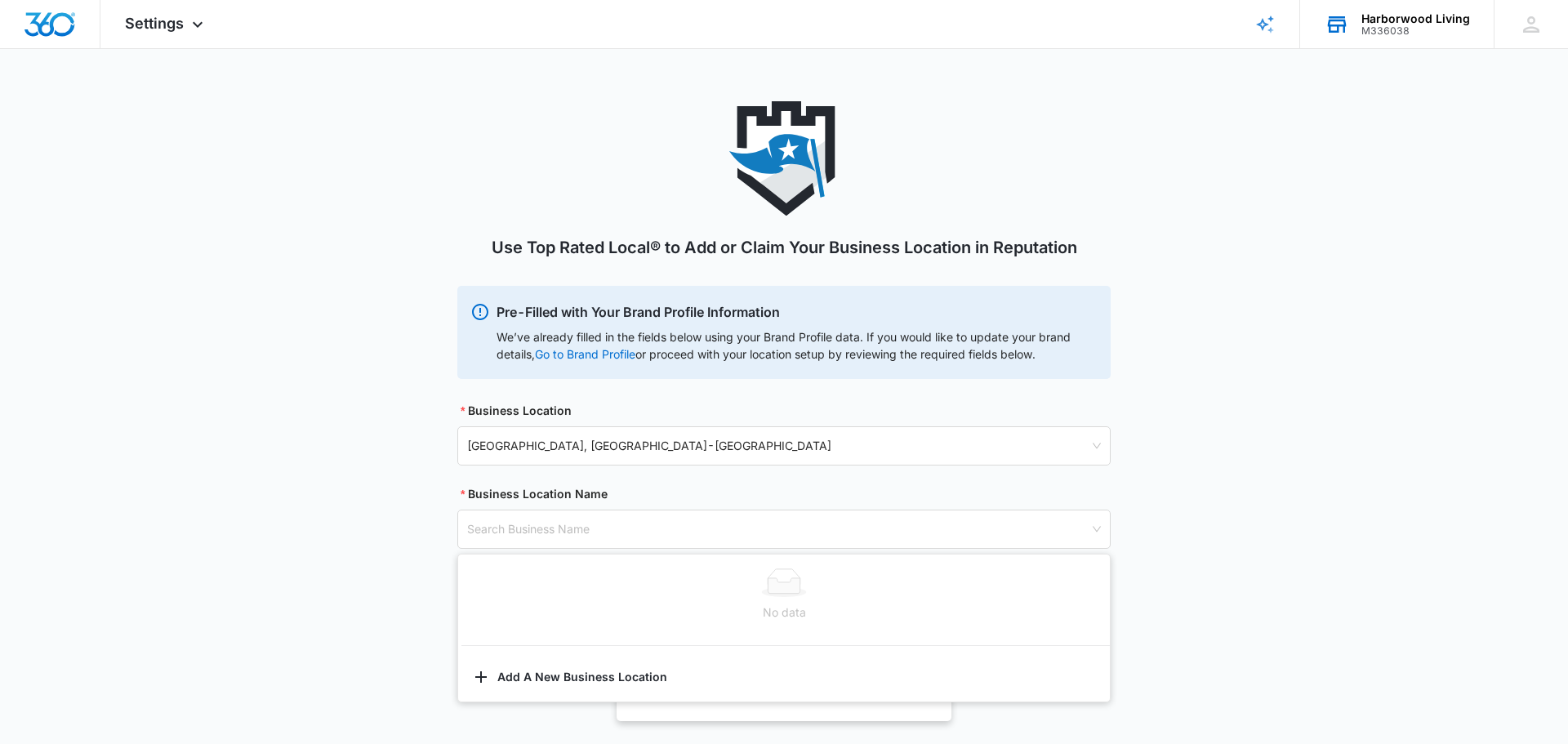
click at [418, 605] on div "Use Top Rated Local® to Add or Claim Your Business Location in Reputation Pre-F…" at bounding box center [784, 426] width 1568 height 648
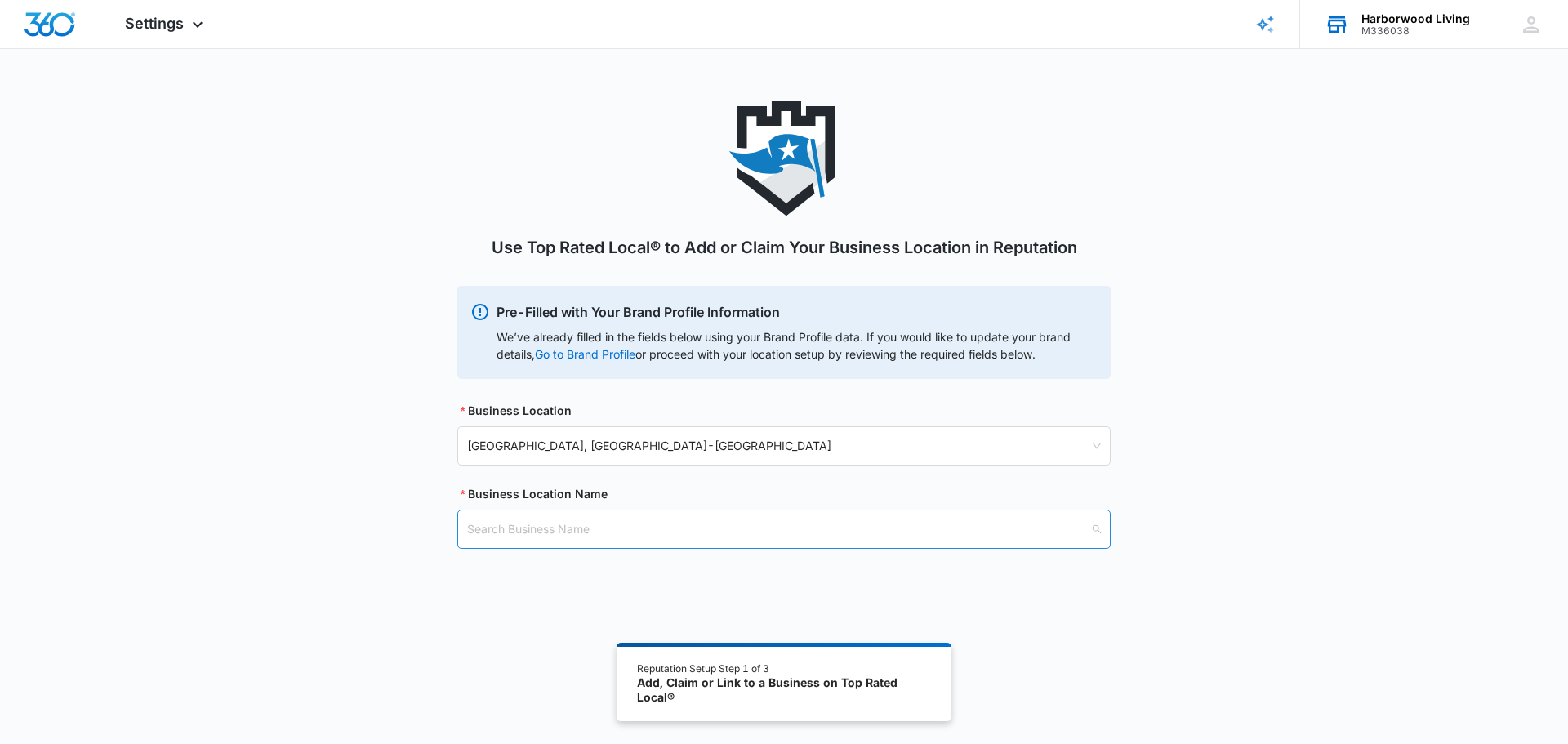
click at [530, 534] on input "search" at bounding box center [778, 530] width 622 height 38
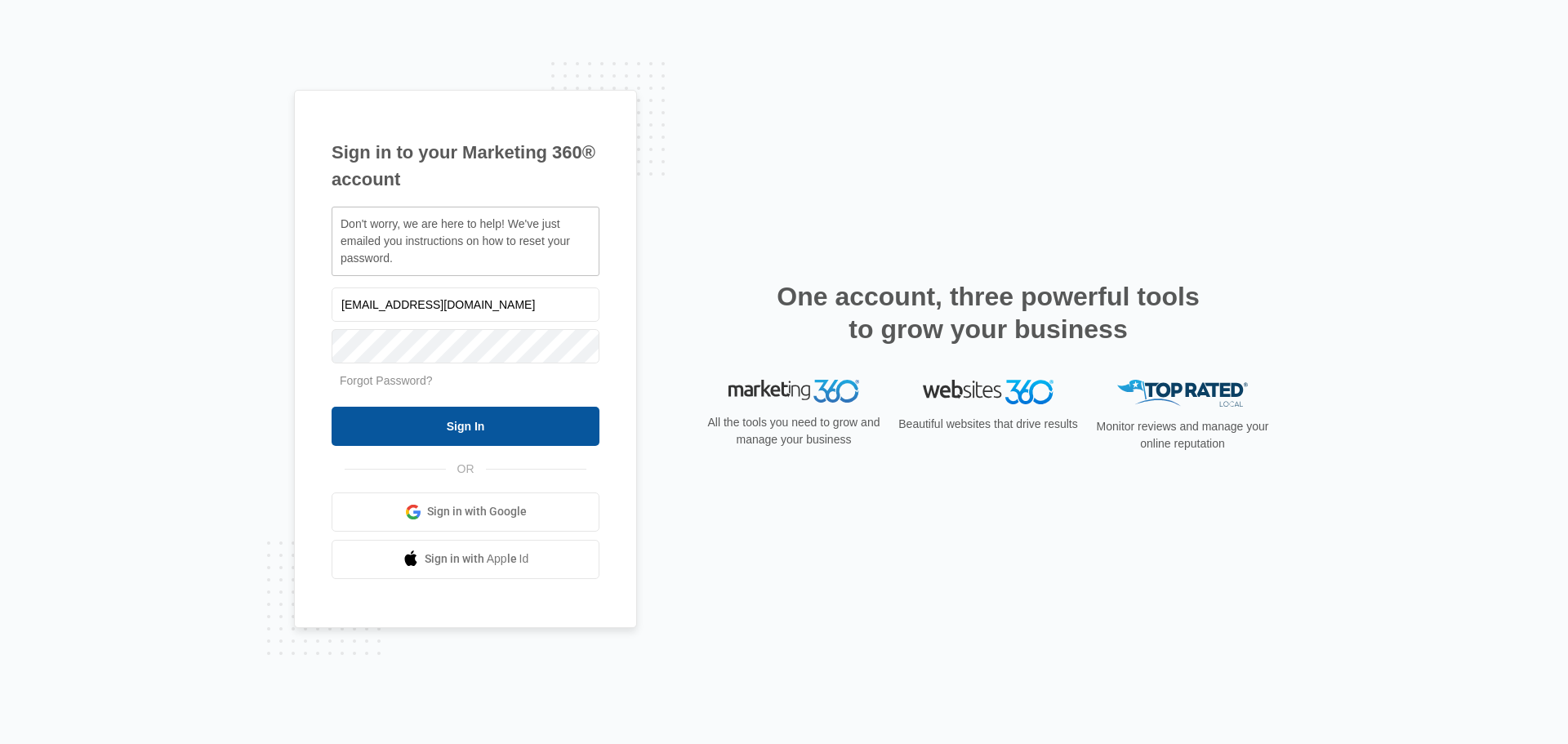
click at [444, 426] on input "Sign In" at bounding box center [465, 426] width 268 height 40
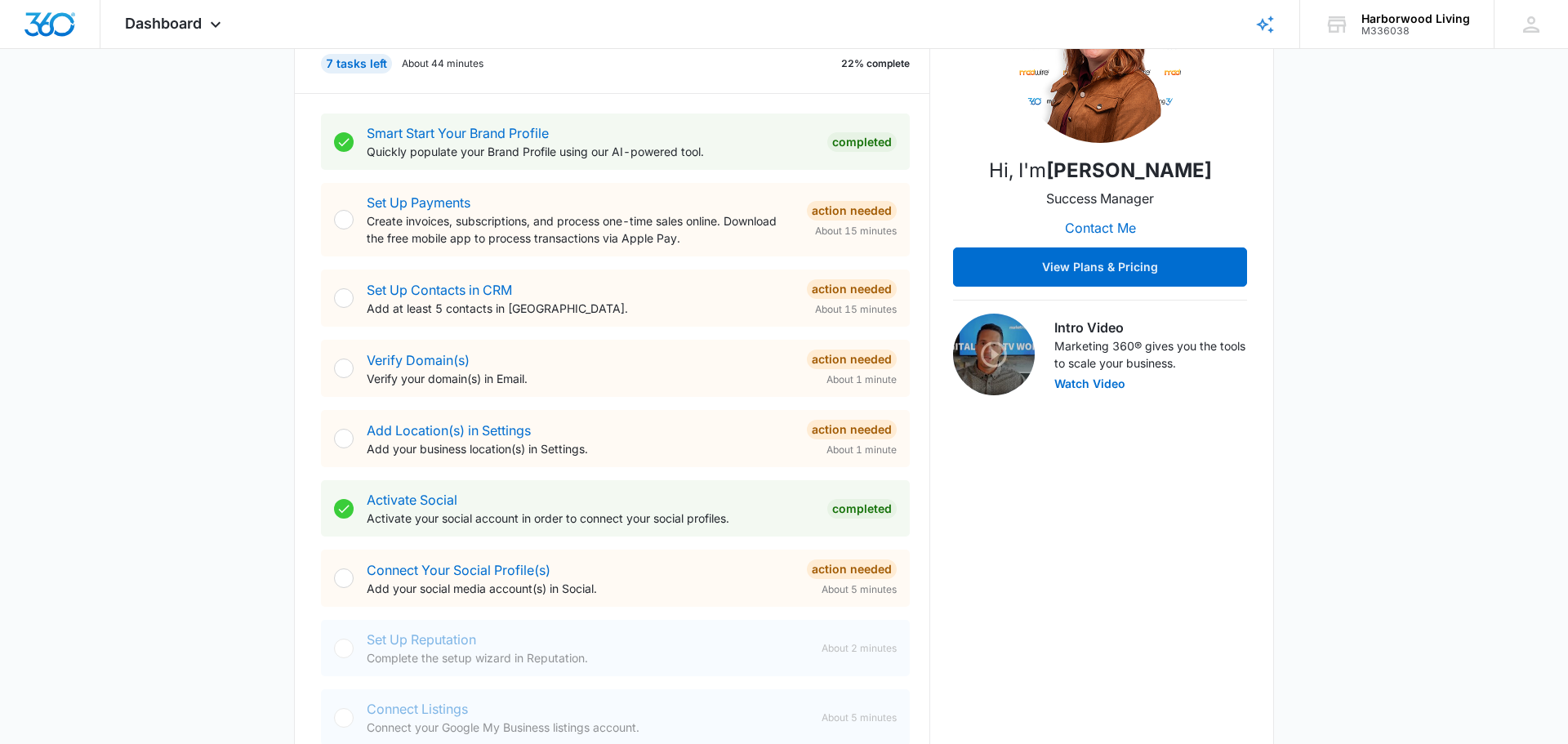
scroll to position [256, 0]
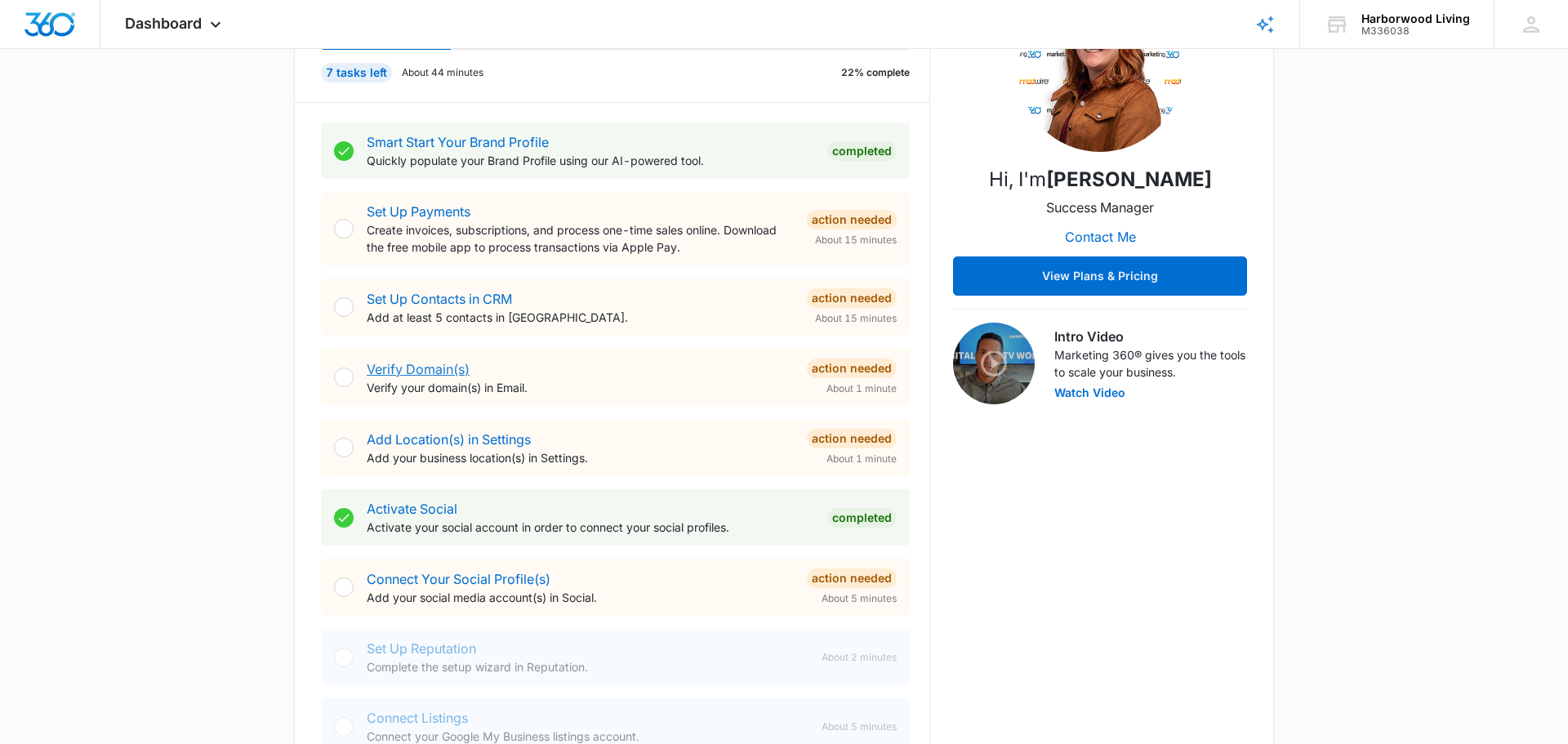
click at [417, 372] on link "Verify Domain(s)" at bounding box center [418, 369] width 103 height 16
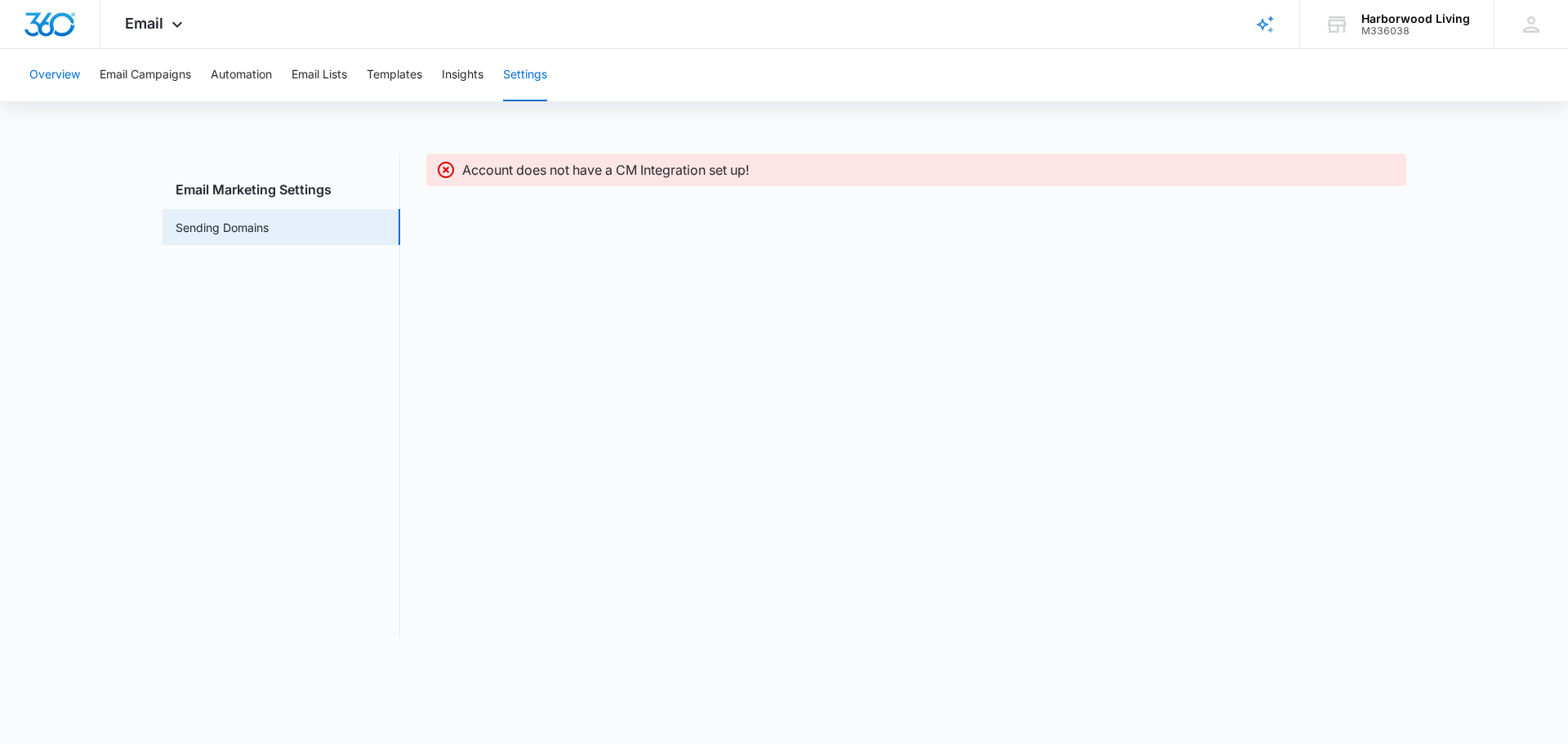
click at [54, 76] on button "Overview" at bounding box center [54, 74] width 50 height 52
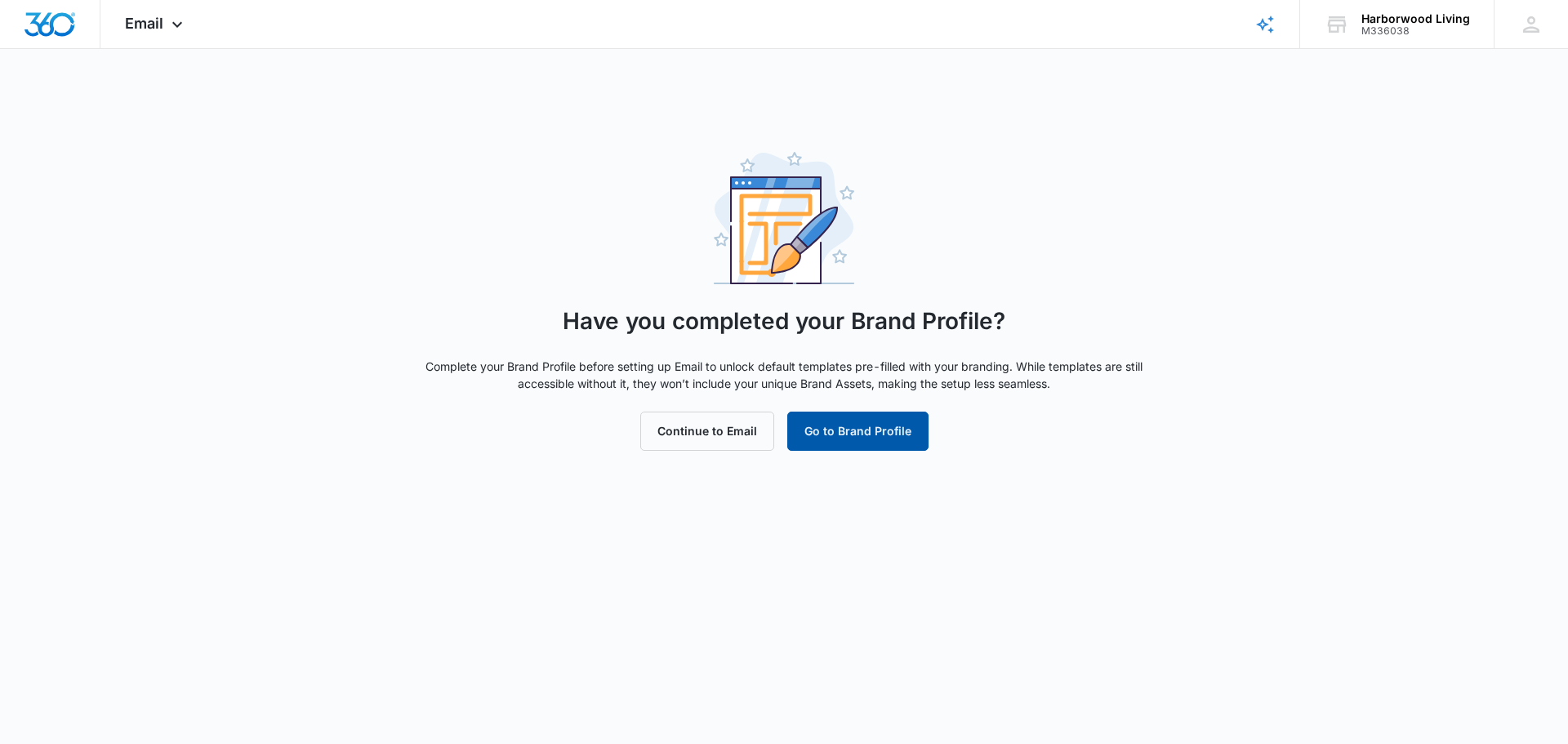
click at [819, 420] on button "Go to Brand Profile" at bounding box center [857, 431] width 141 height 40
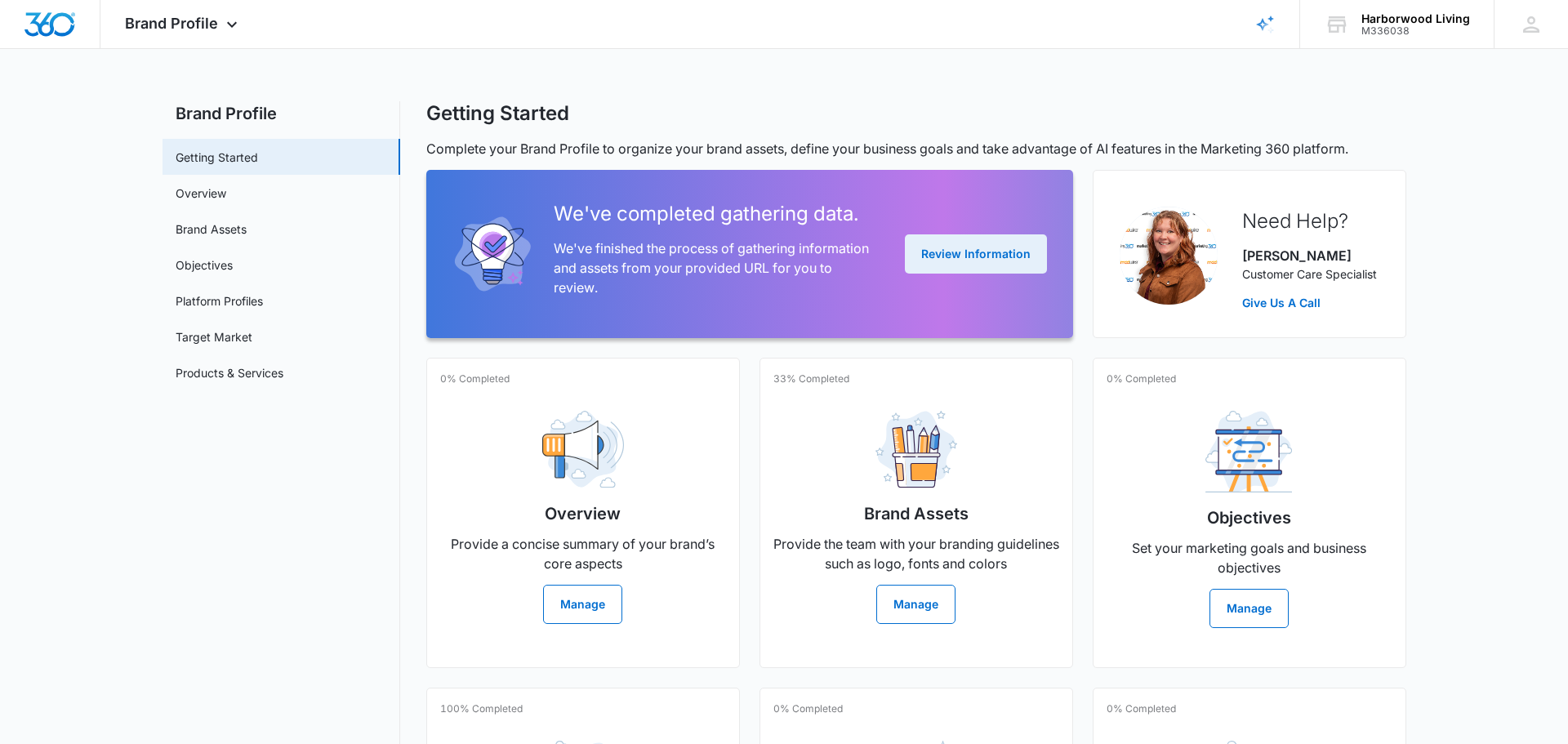
click at [942, 255] on button "Review Information" at bounding box center [976, 254] width 142 height 40
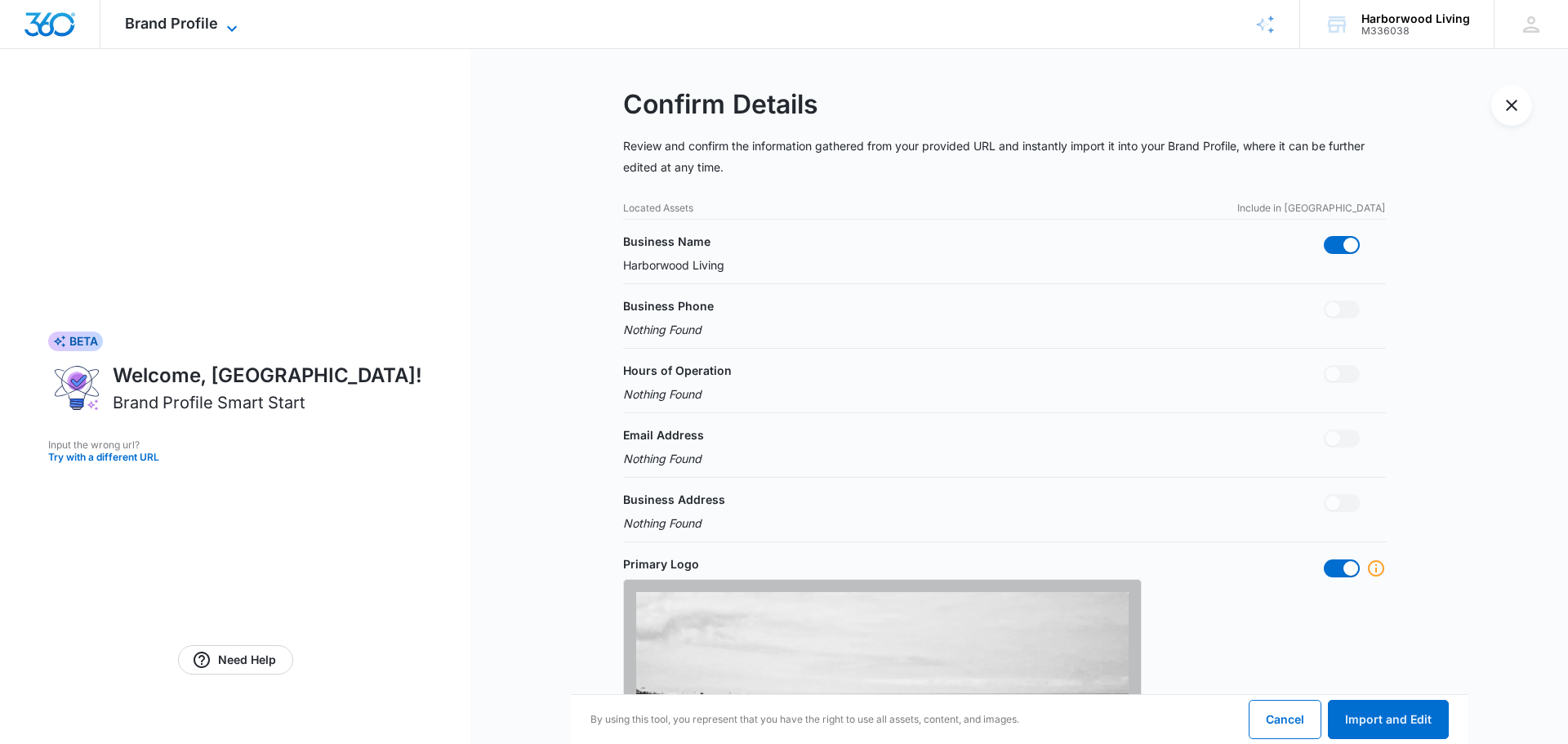
click at [204, 26] on span "Brand Profile" at bounding box center [171, 23] width 93 height 17
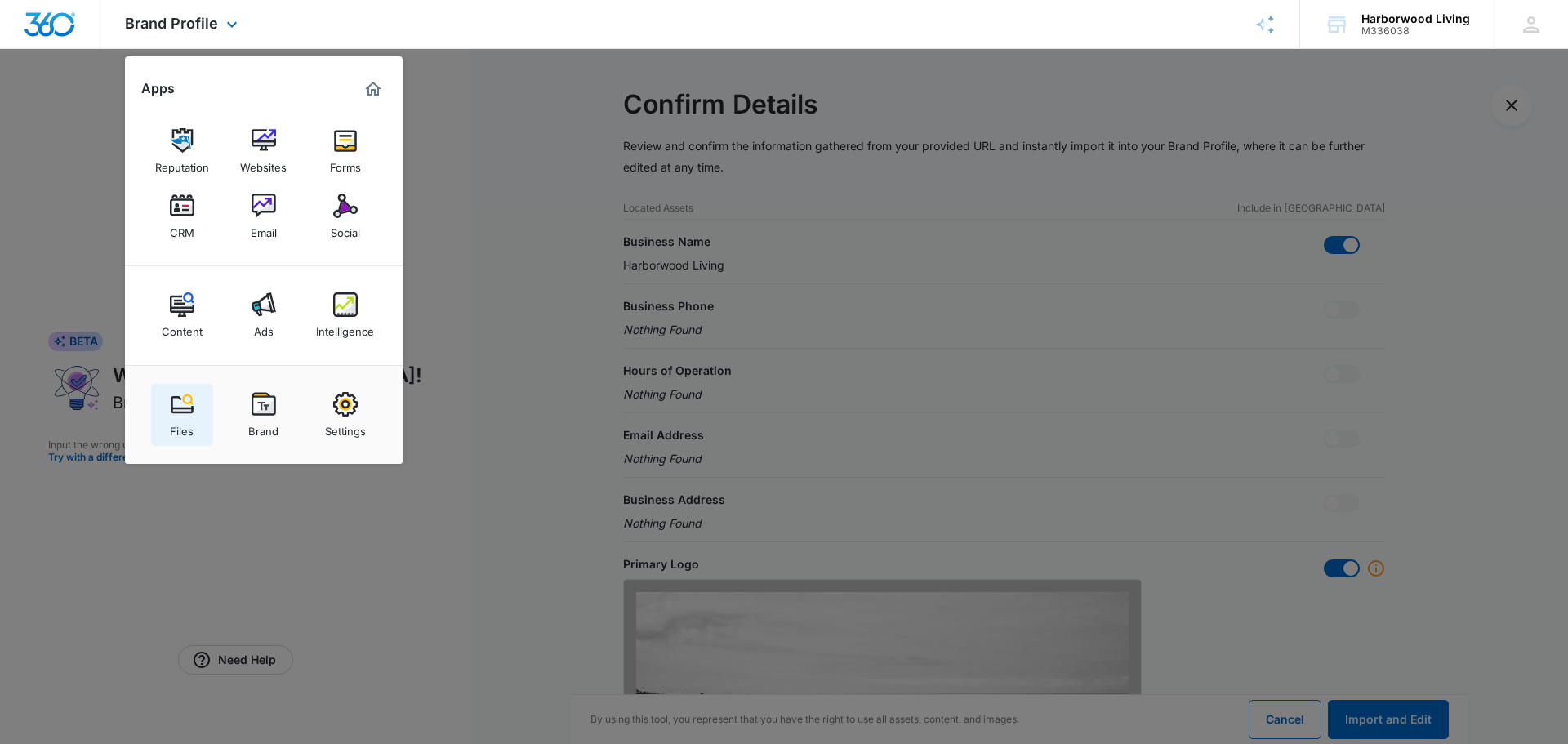
click at [183, 412] on img at bounding box center [182, 404] width 25 height 25
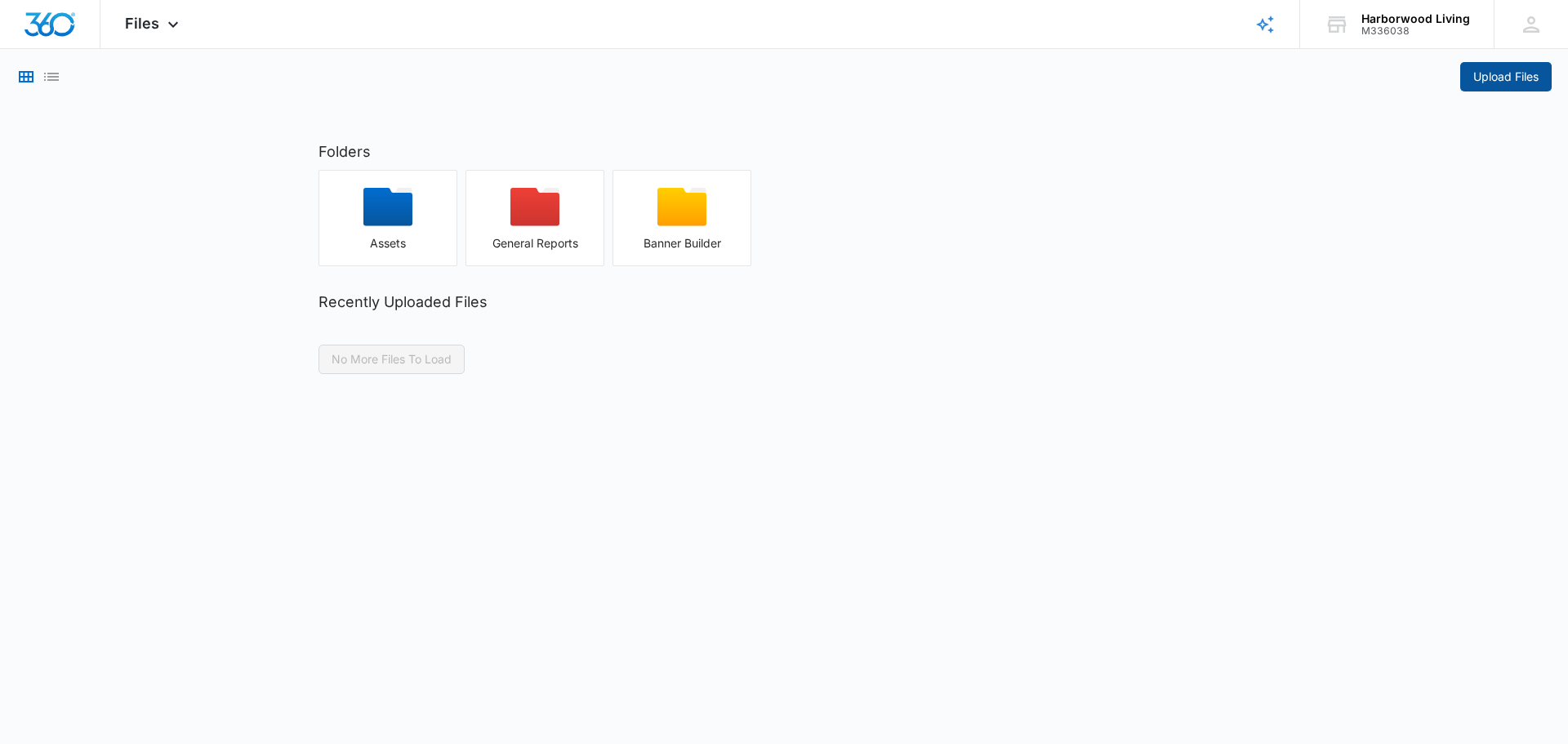
click at [1512, 76] on span "Upload Files" at bounding box center [1505, 77] width 65 height 18
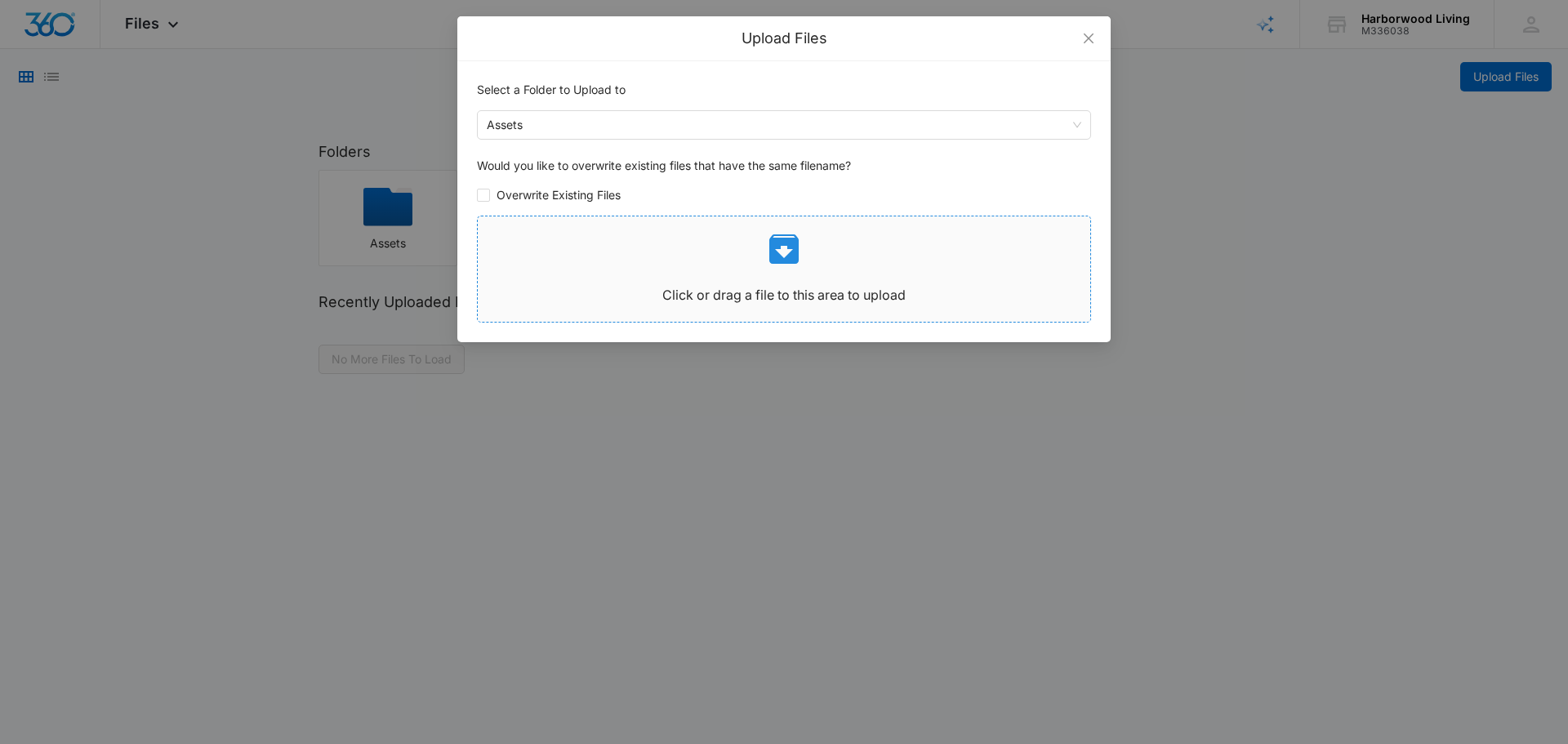
click at [773, 250] on icon at bounding box center [784, 249] width 30 height 30
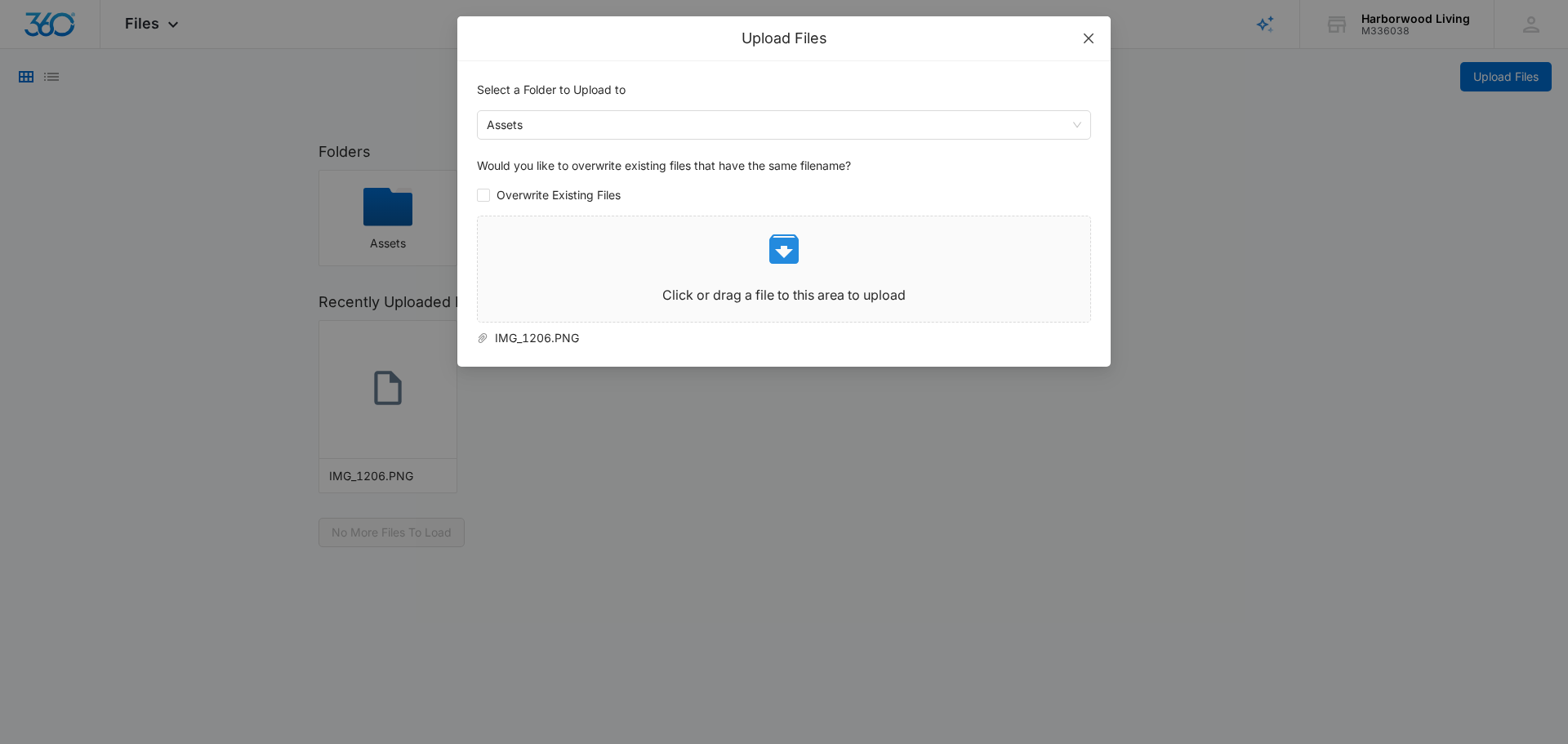
click at [1088, 35] on icon "close" at bounding box center [1089, 39] width 13 height 13
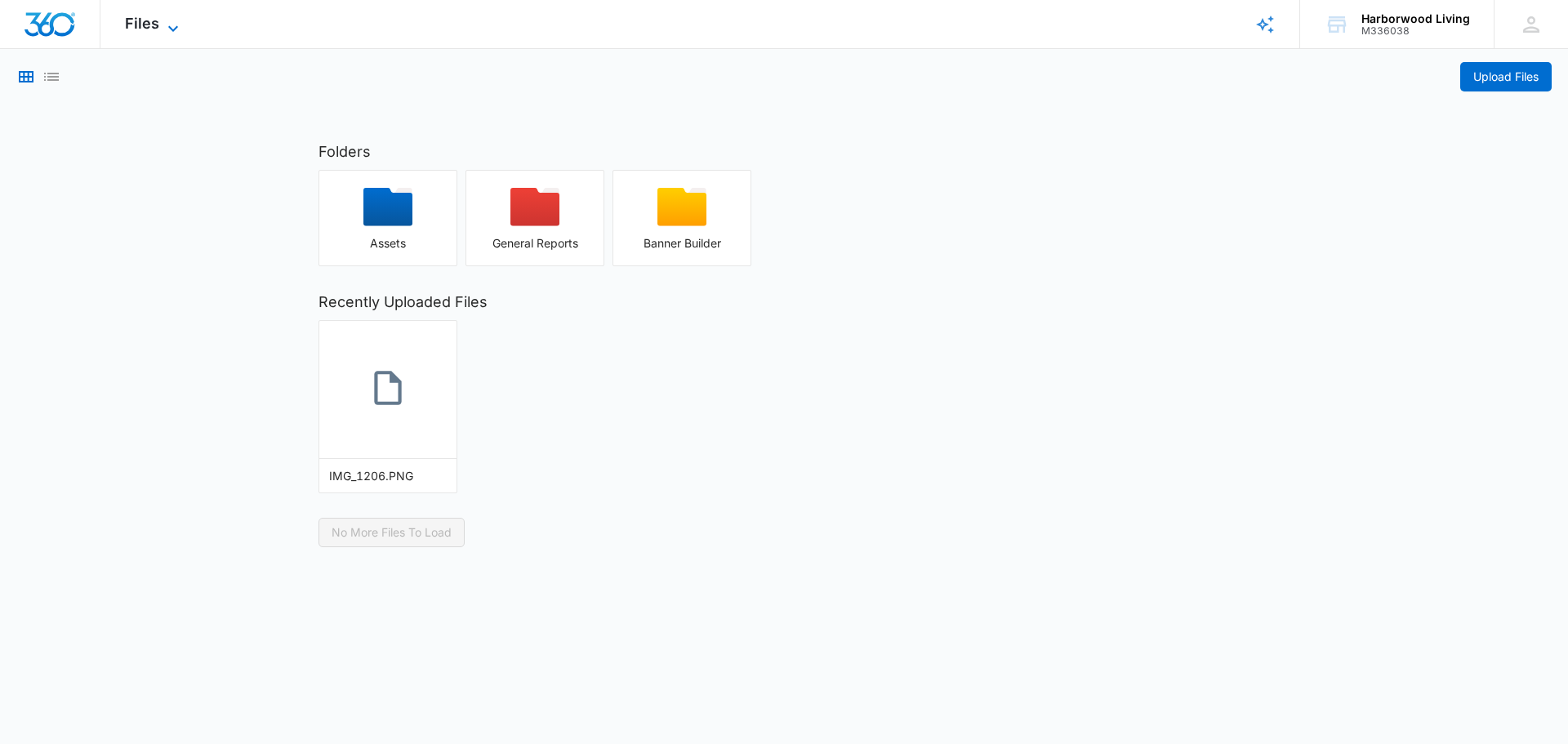
click at [148, 31] on span "Files" at bounding box center [142, 23] width 35 height 17
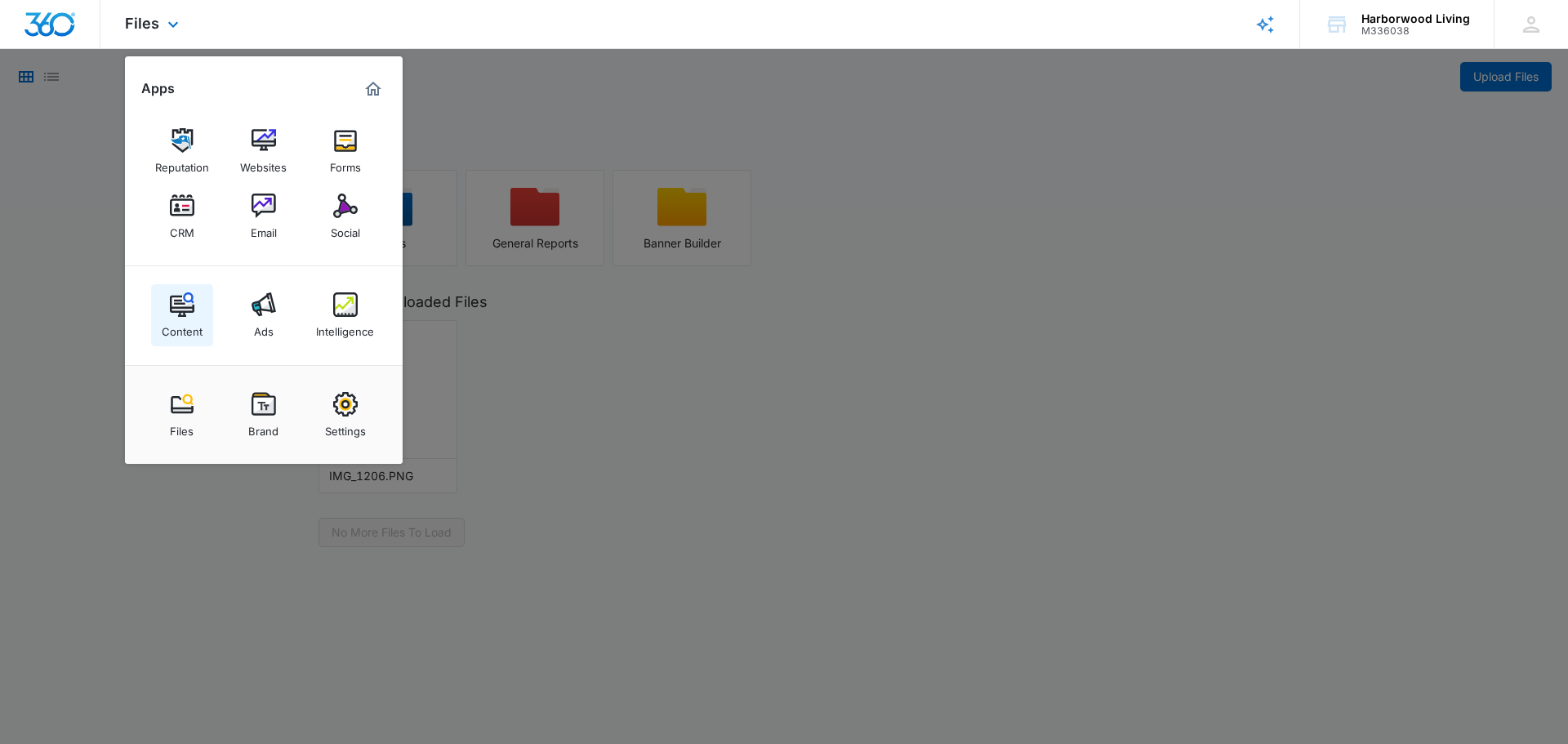
click at [182, 313] on img at bounding box center [182, 304] width 25 height 25
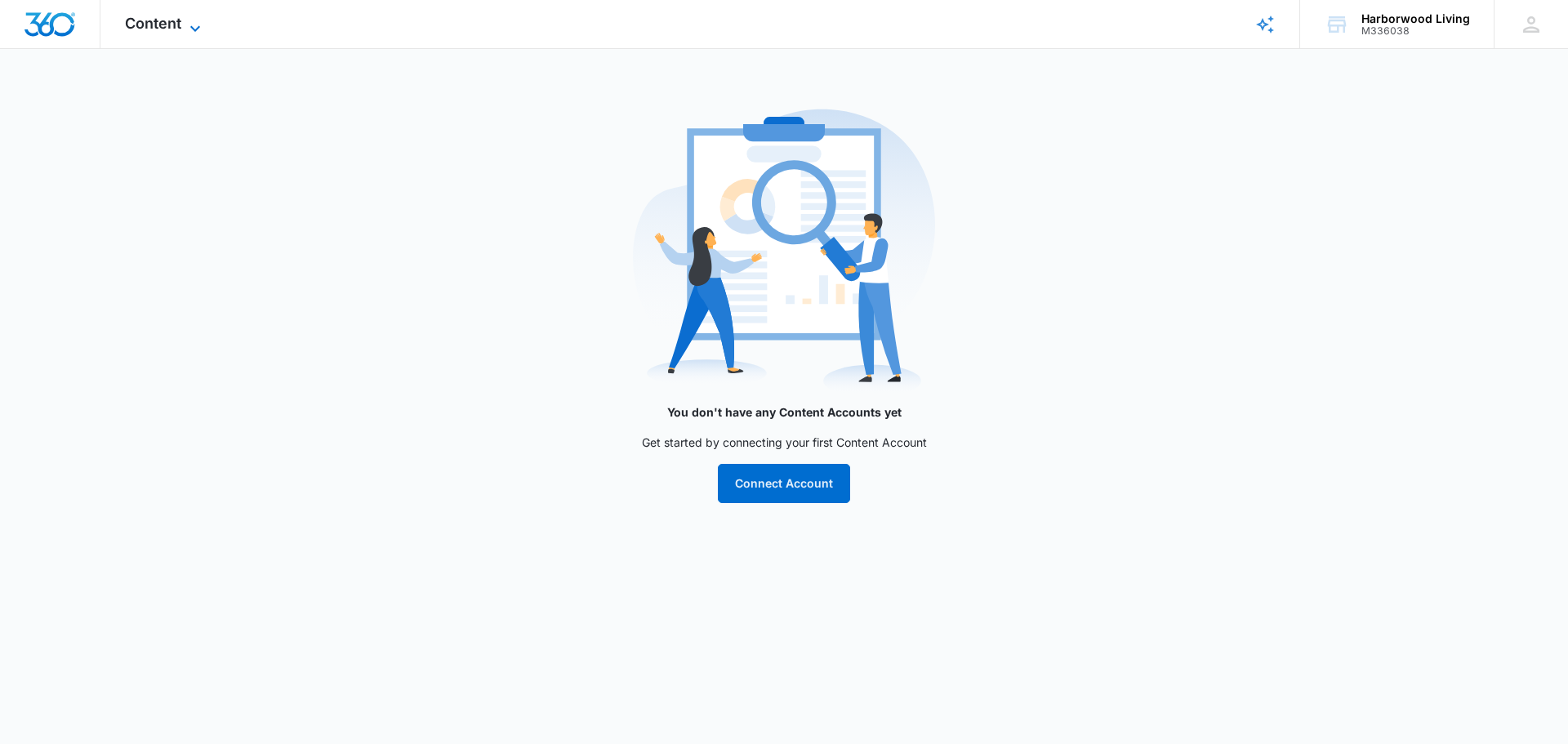
click at [153, 29] on span "Content" at bounding box center [153, 23] width 56 height 17
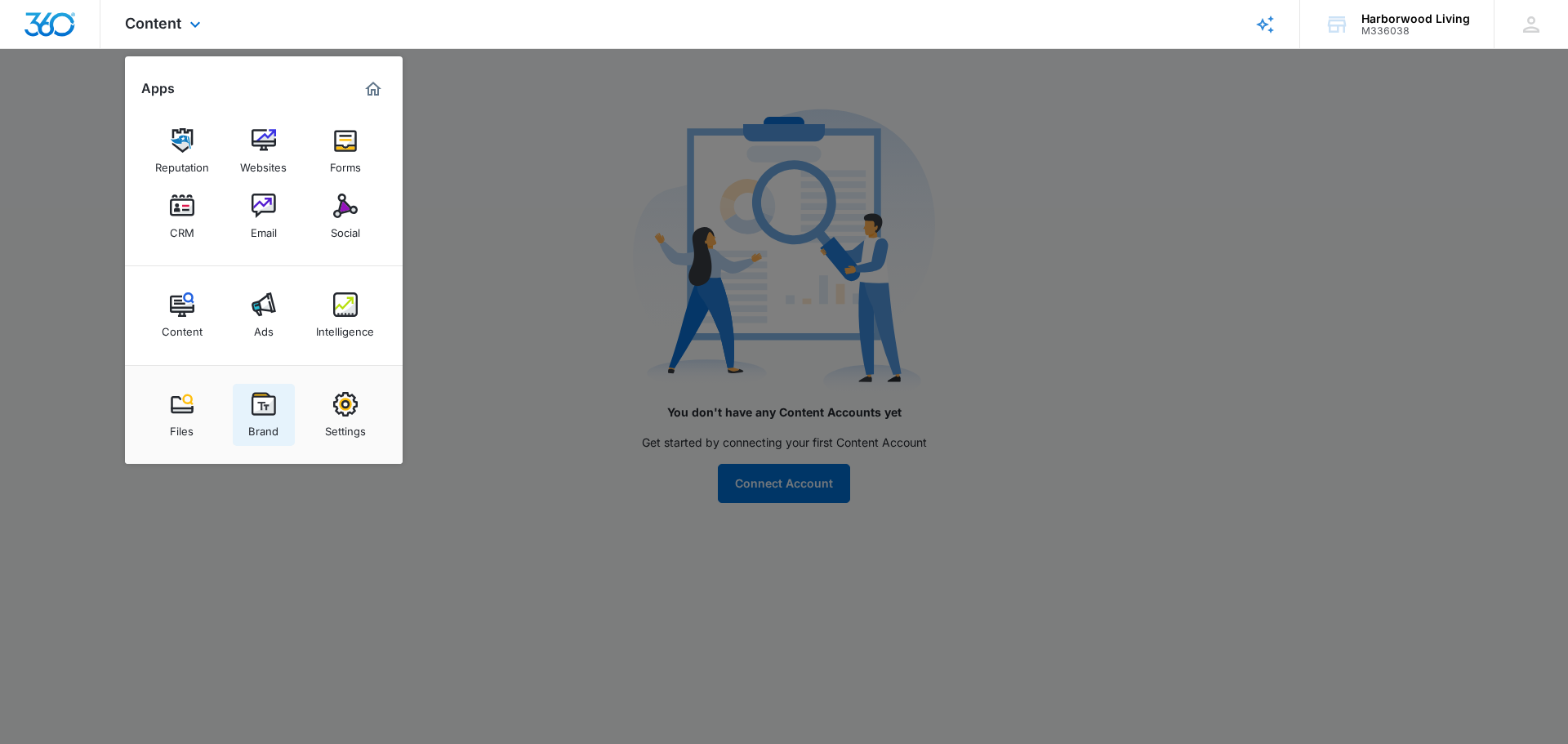
click at [267, 414] on img at bounding box center [264, 404] width 25 height 25
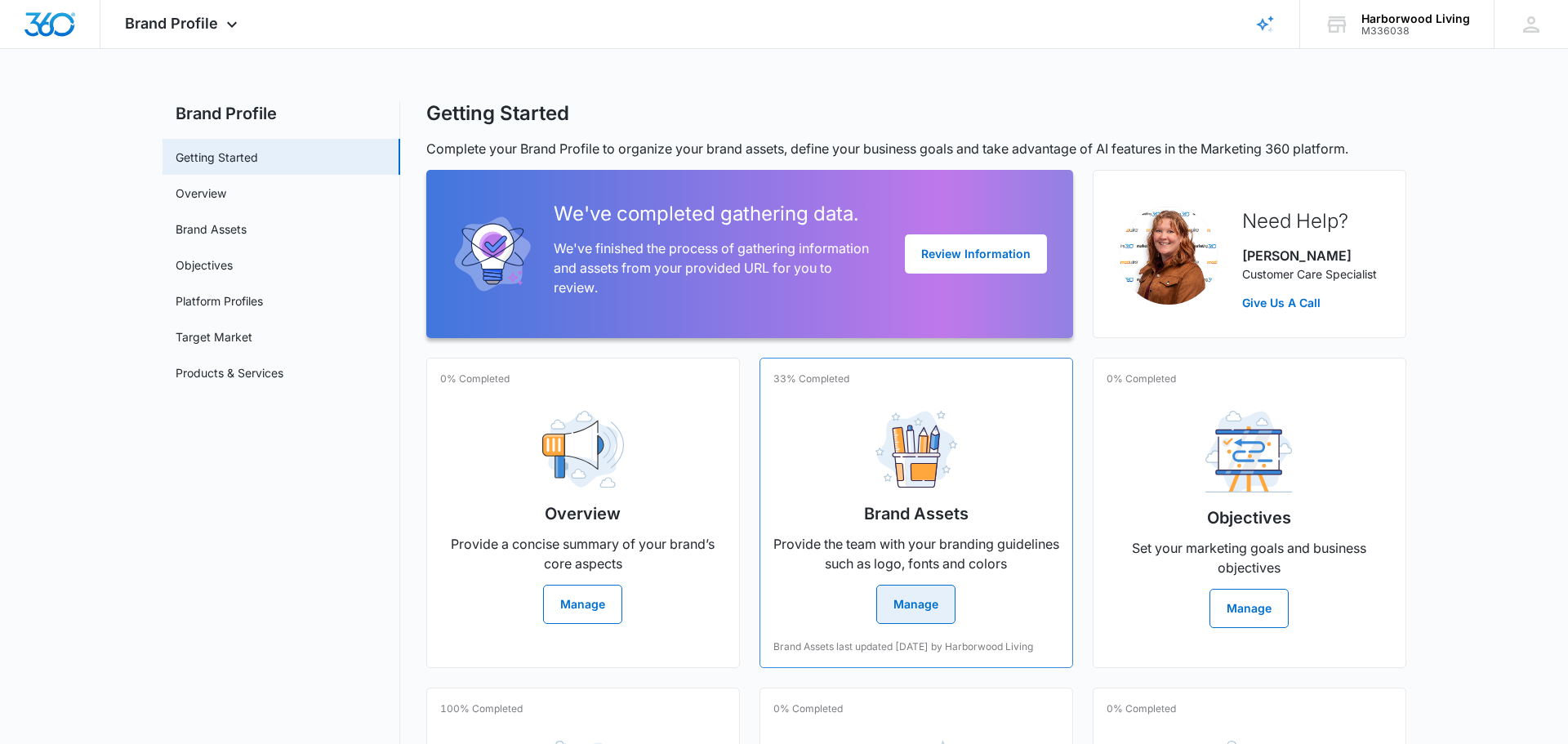
click at [927, 604] on button "Manage" at bounding box center [916, 605] width 79 height 40
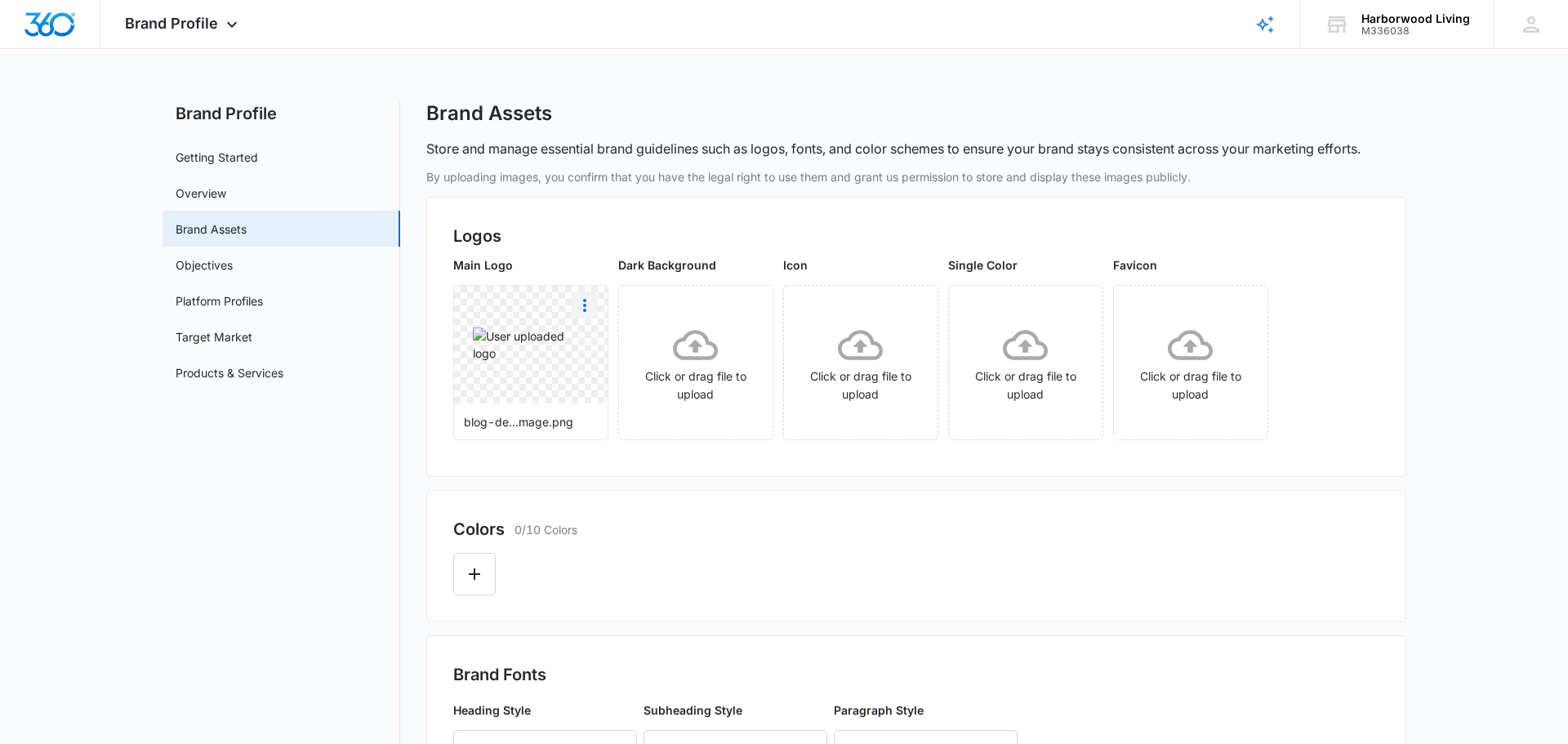
click at [584, 308] on icon "More" at bounding box center [585, 305] width 3 height 13
click at [607, 377] on div "Delete" at bounding box center [619, 375] width 53 height 12
click at [530, 349] on icon at bounding box center [531, 345] width 45 height 31
click at [472, 576] on icon "Edit Color" at bounding box center [475, 574] width 20 height 20
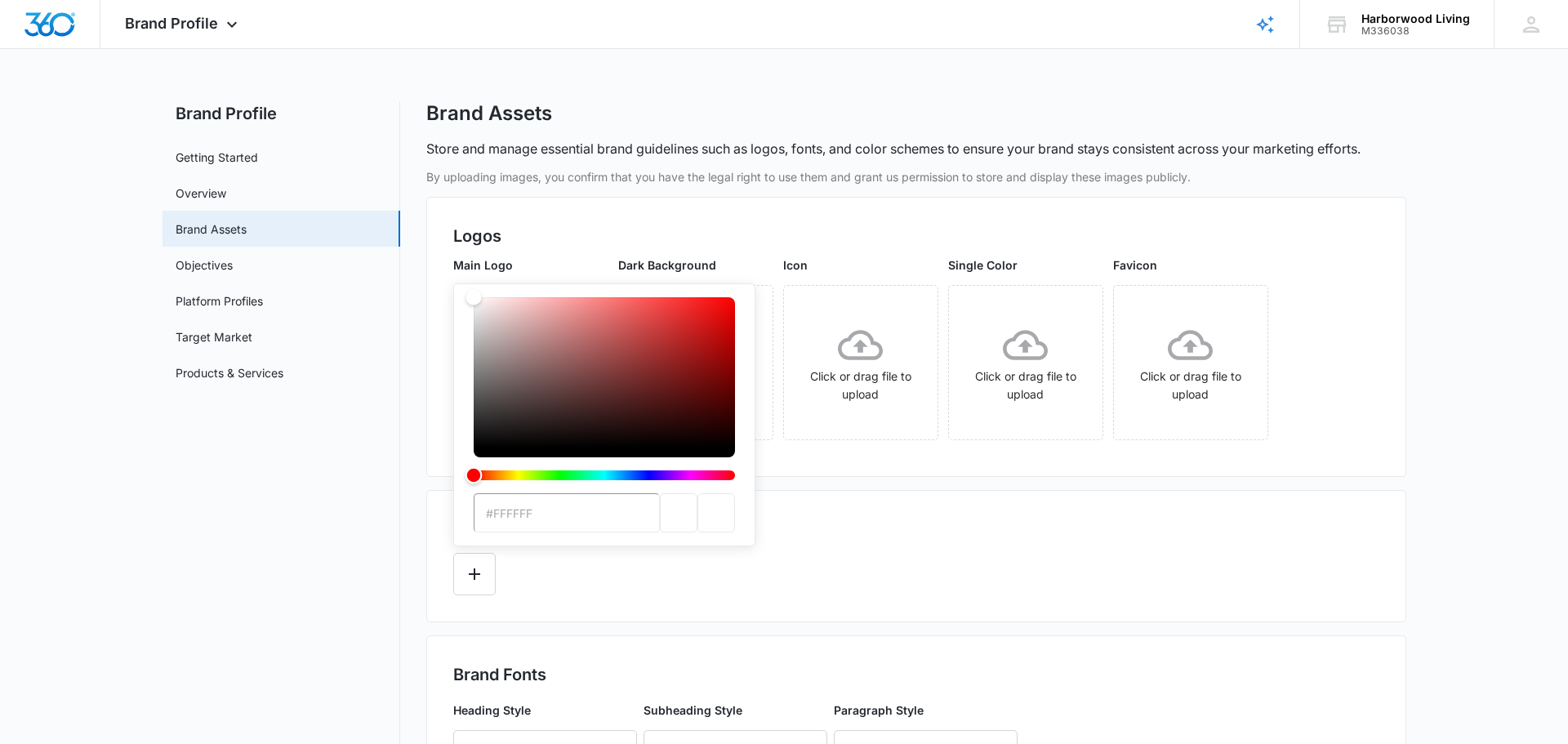
click at [578, 474] on div "Hue" at bounding box center [604, 475] width 262 height 10
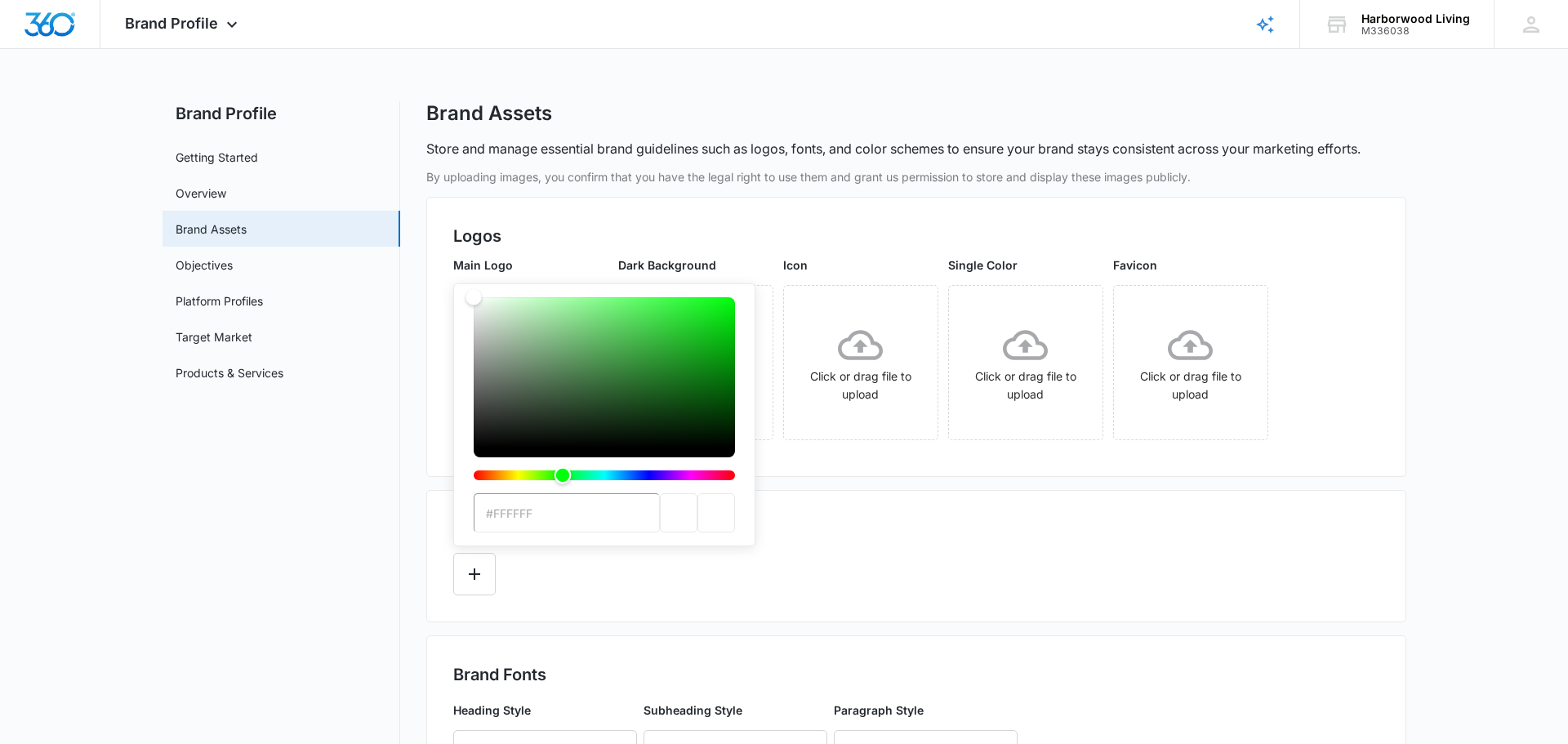
click at [563, 474] on div "Hue" at bounding box center [604, 475] width 262 height 10
click at [563, 474] on div "Hue" at bounding box center [563, 475] width 17 height 17
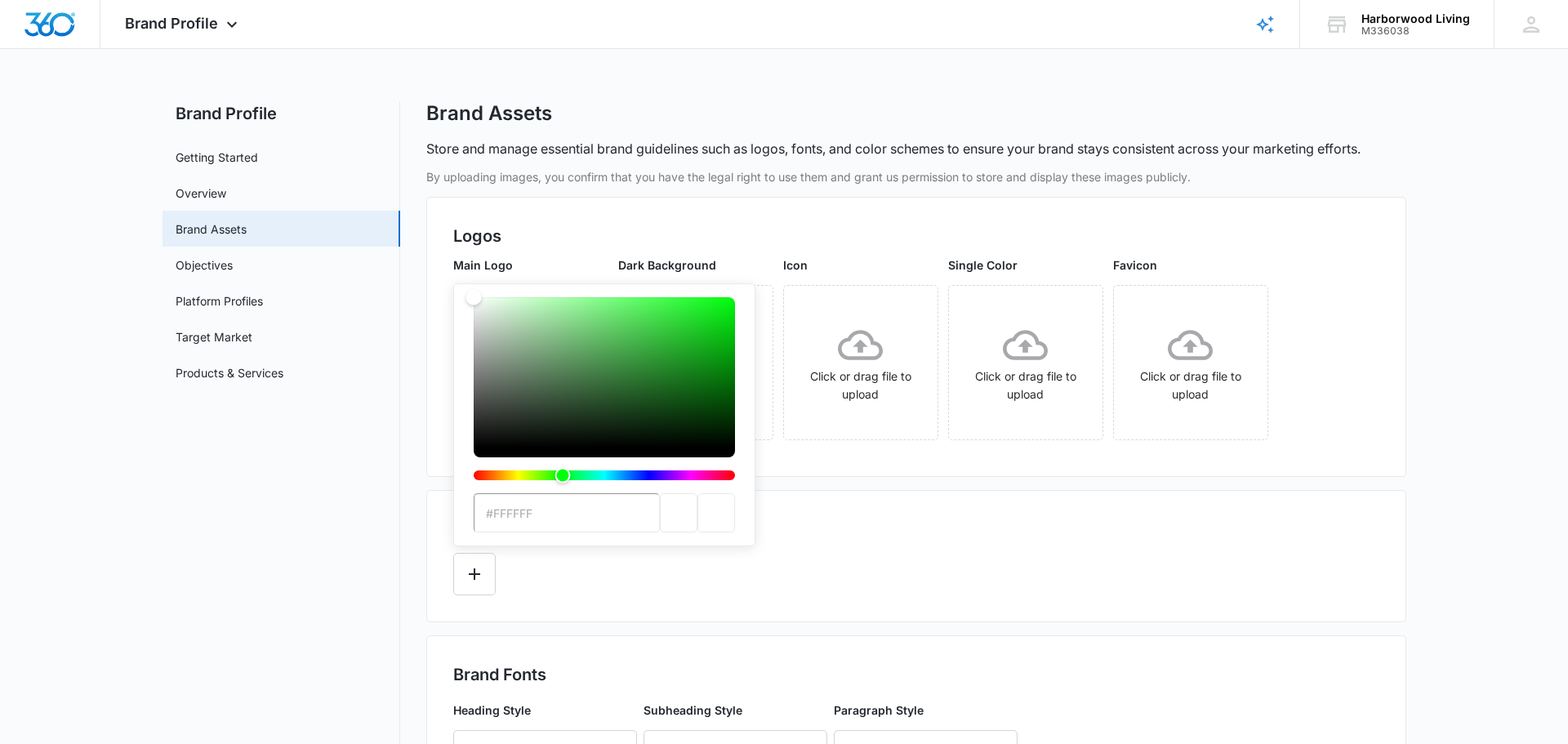
click at [593, 588] on div "#FFFFFF" at bounding box center [916, 567] width 926 height 54
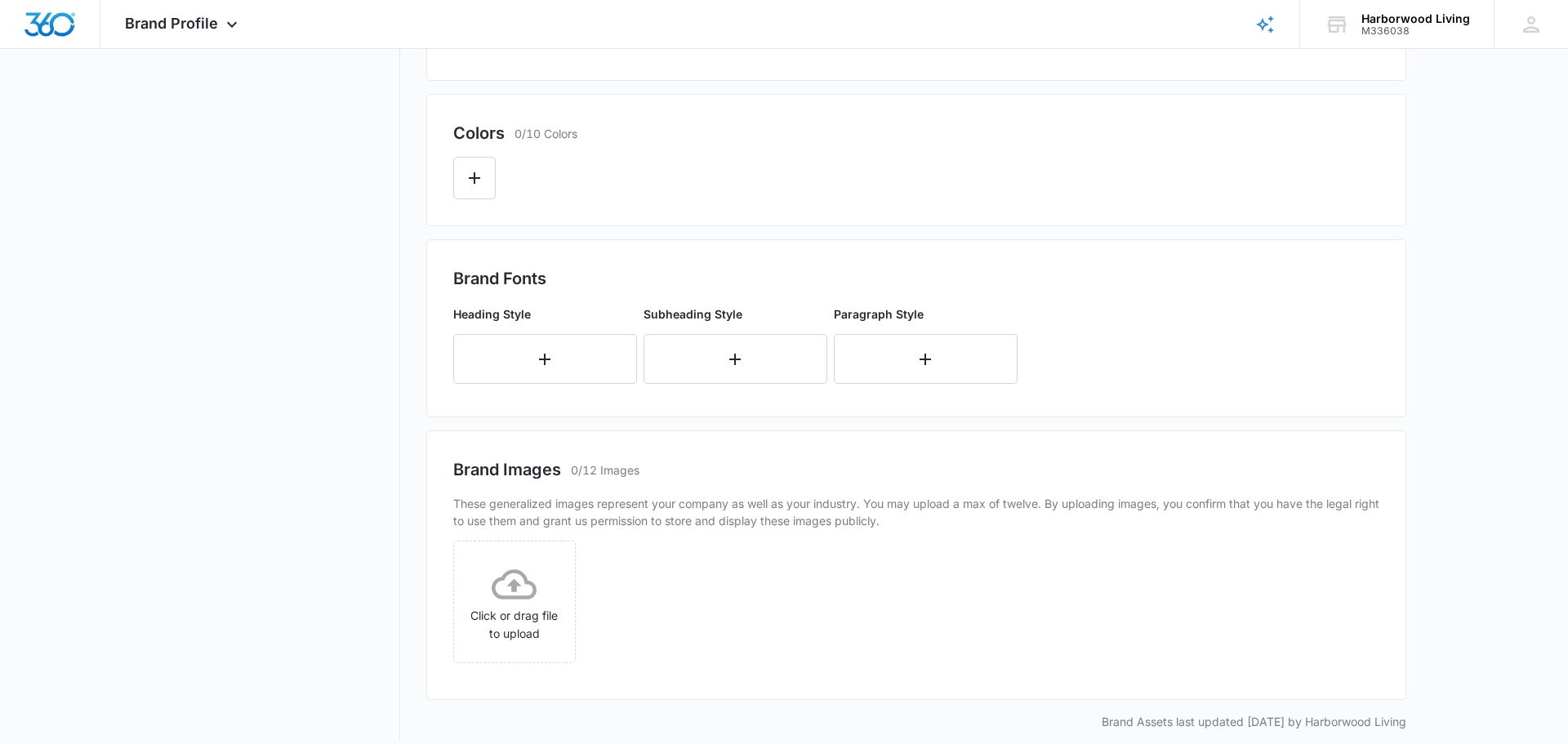
scroll to position [413, 0]
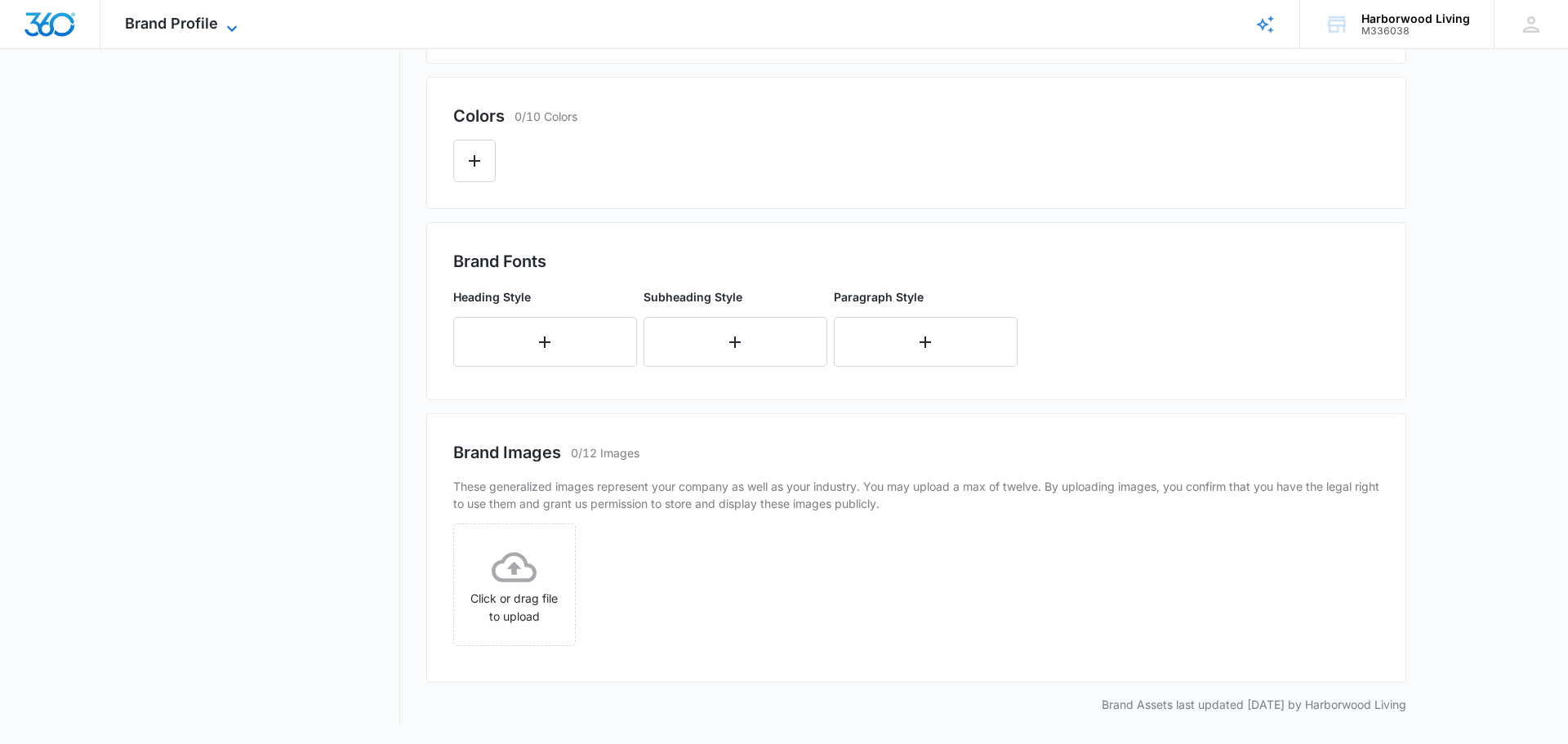
click at [197, 25] on span "Brand Profile" at bounding box center [171, 23] width 93 height 17
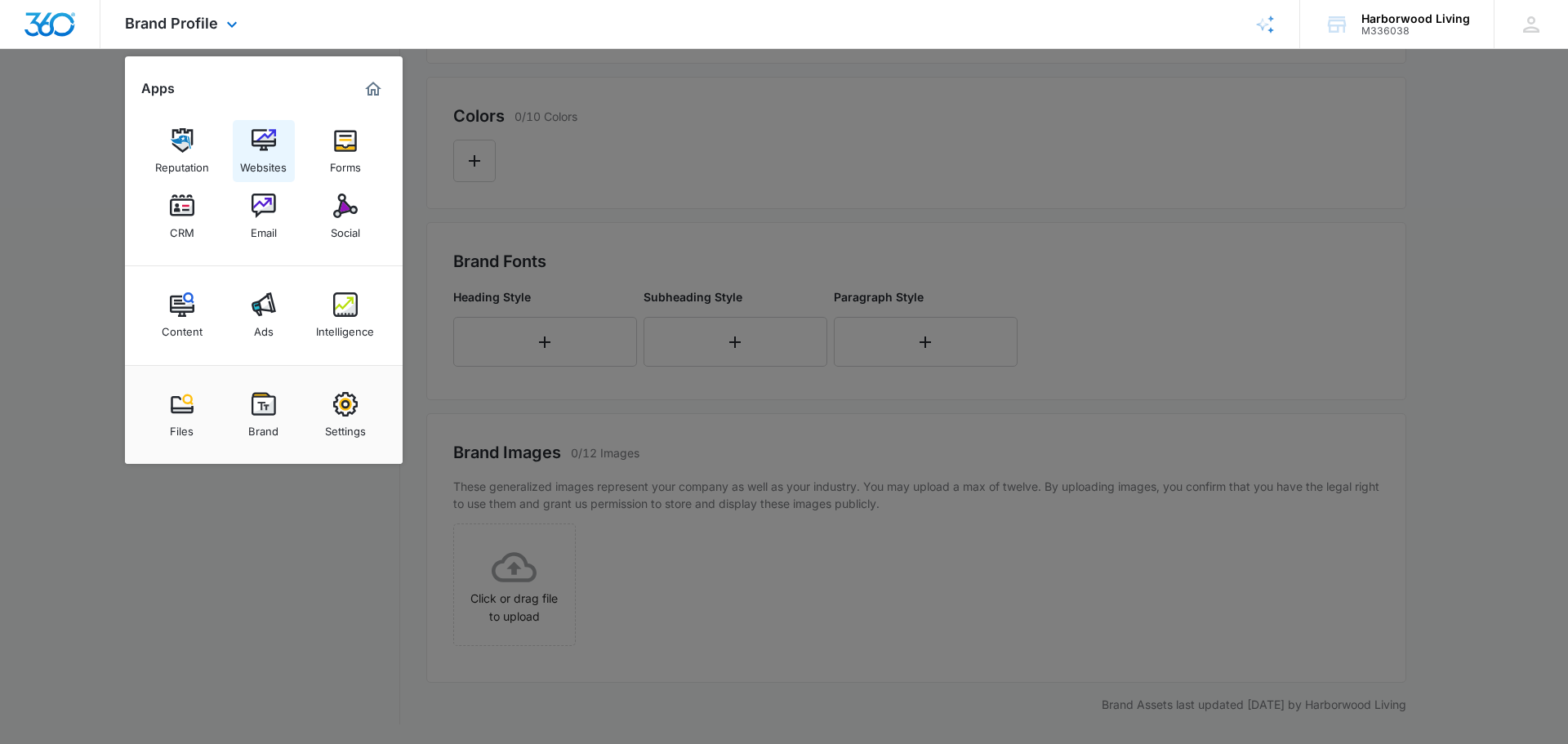
click at [260, 154] on div "Websites" at bounding box center [263, 163] width 46 height 21
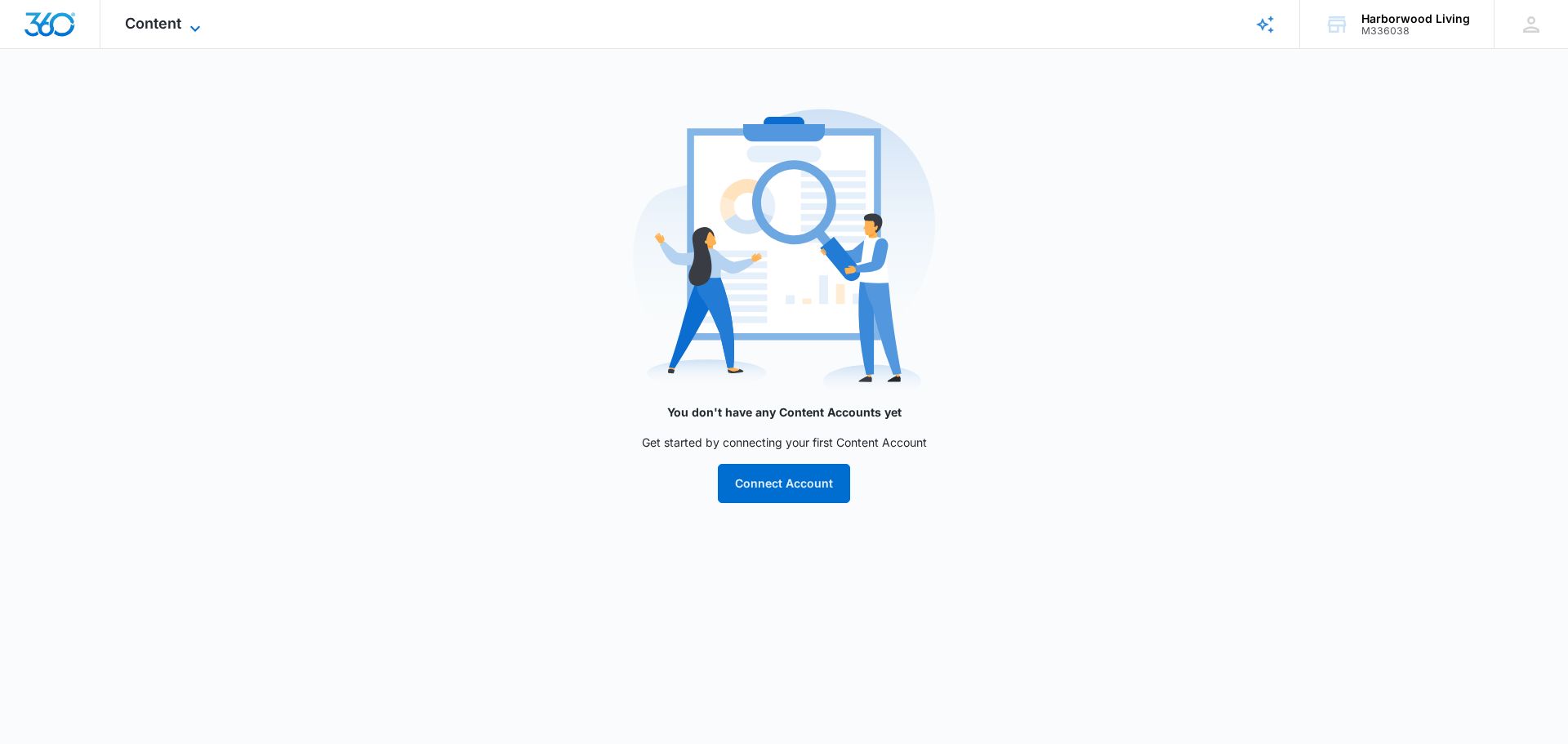
click at [168, 30] on span "Content" at bounding box center [153, 23] width 56 height 17
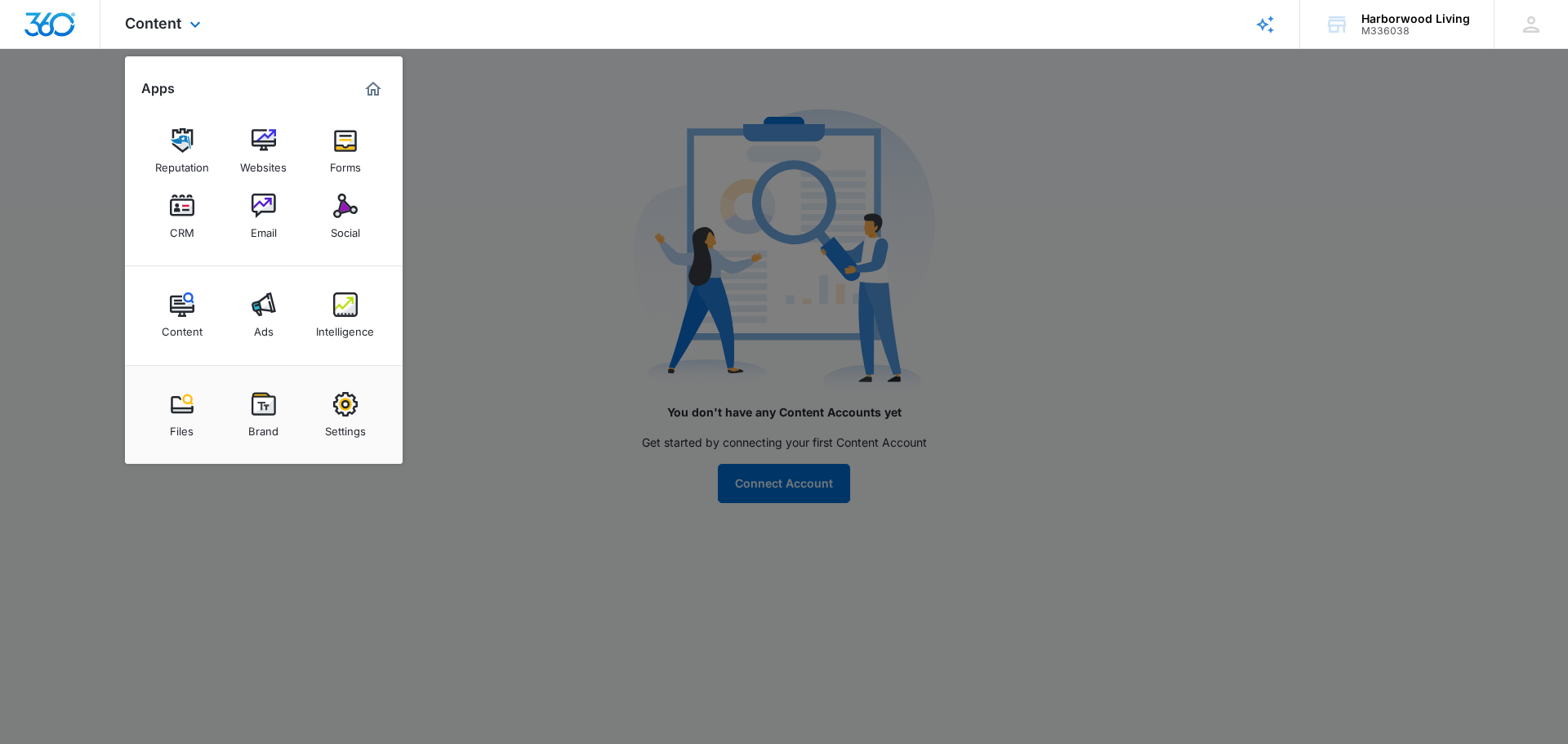
click at [60, 32] on img "Dashboard" at bounding box center [50, 25] width 52 height 25
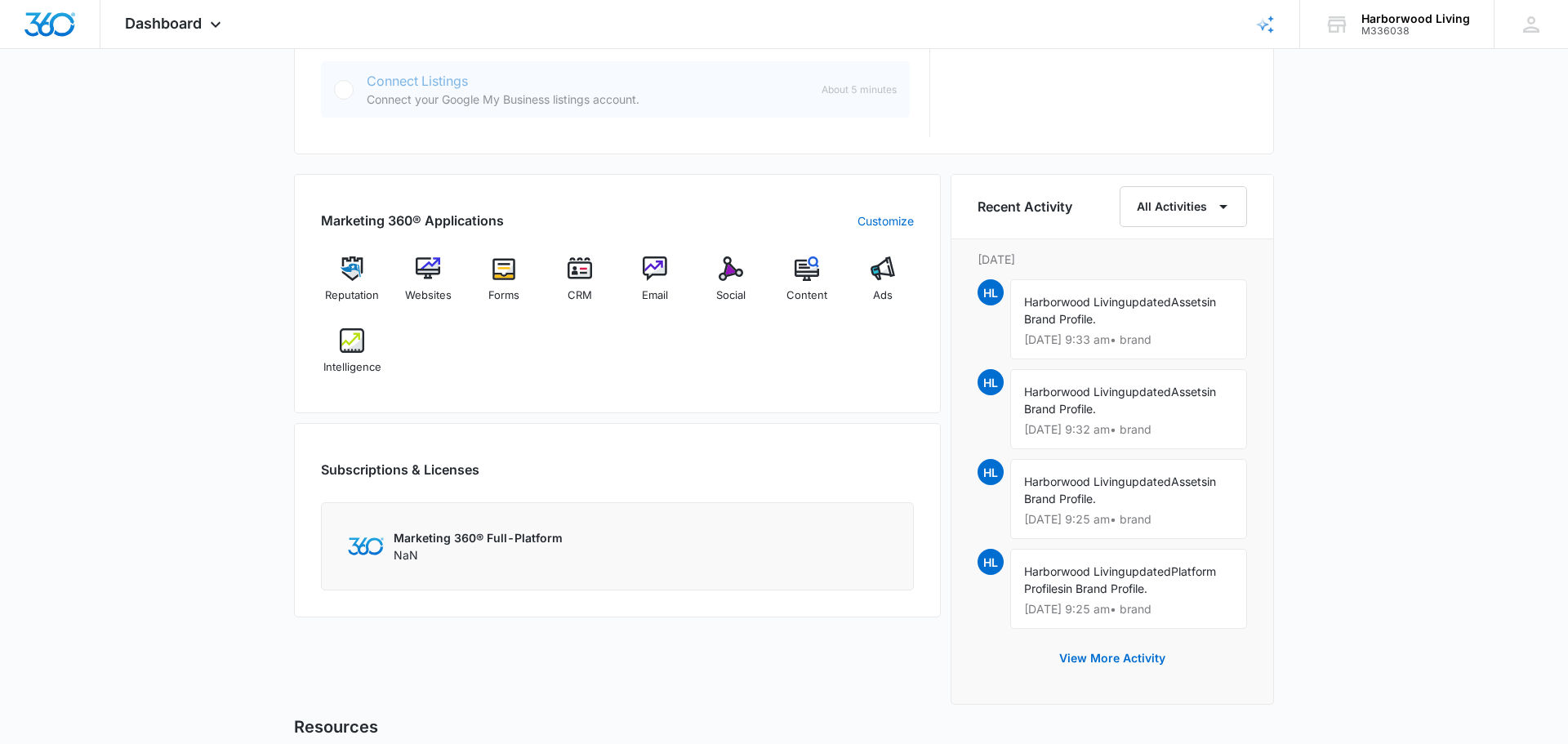
scroll to position [895, 0]
click at [727, 268] on img at bounding box center [731, 266] width 25 height 25
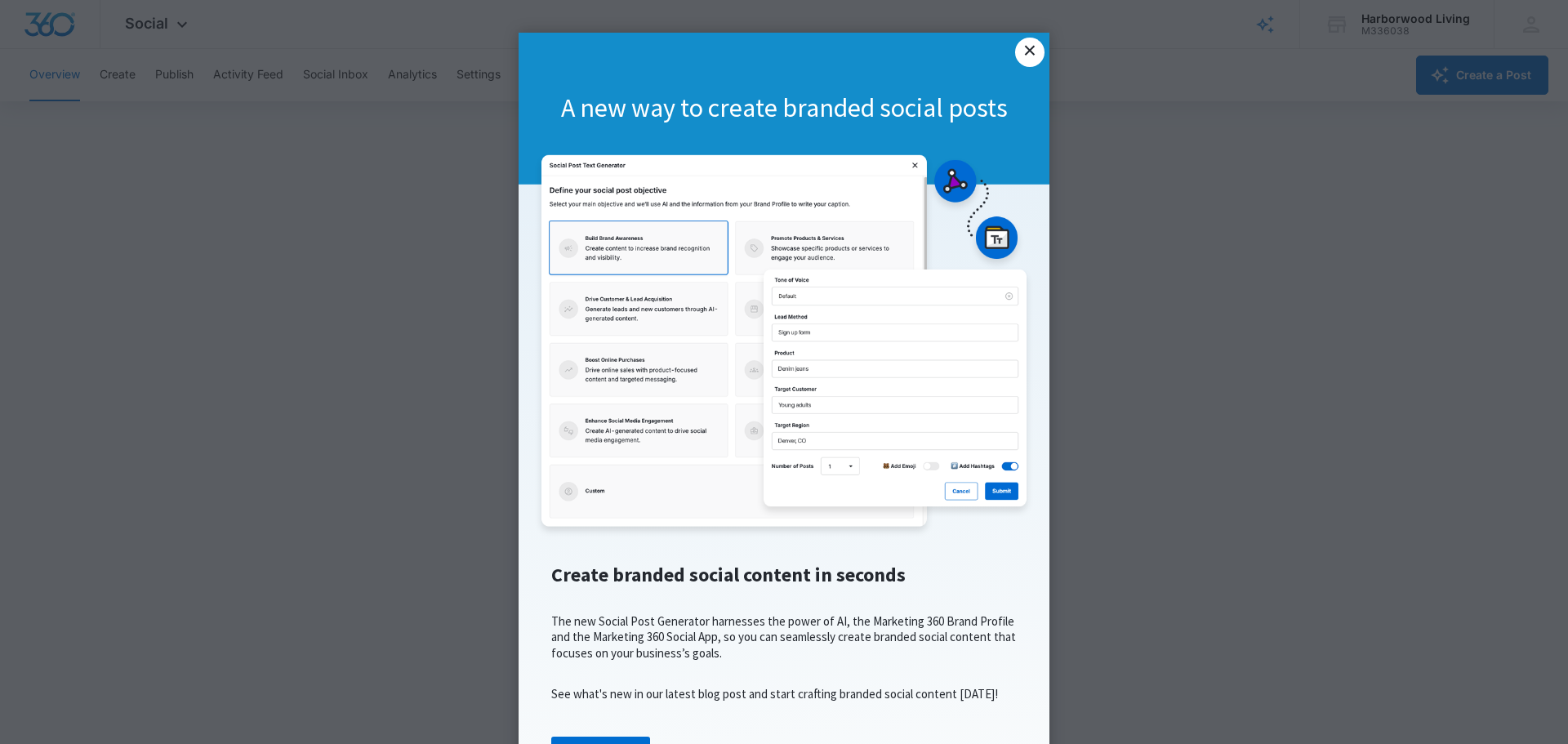
click at [1028, 54] on link "×" at bounding box center [1030, 53] width 30 height 30
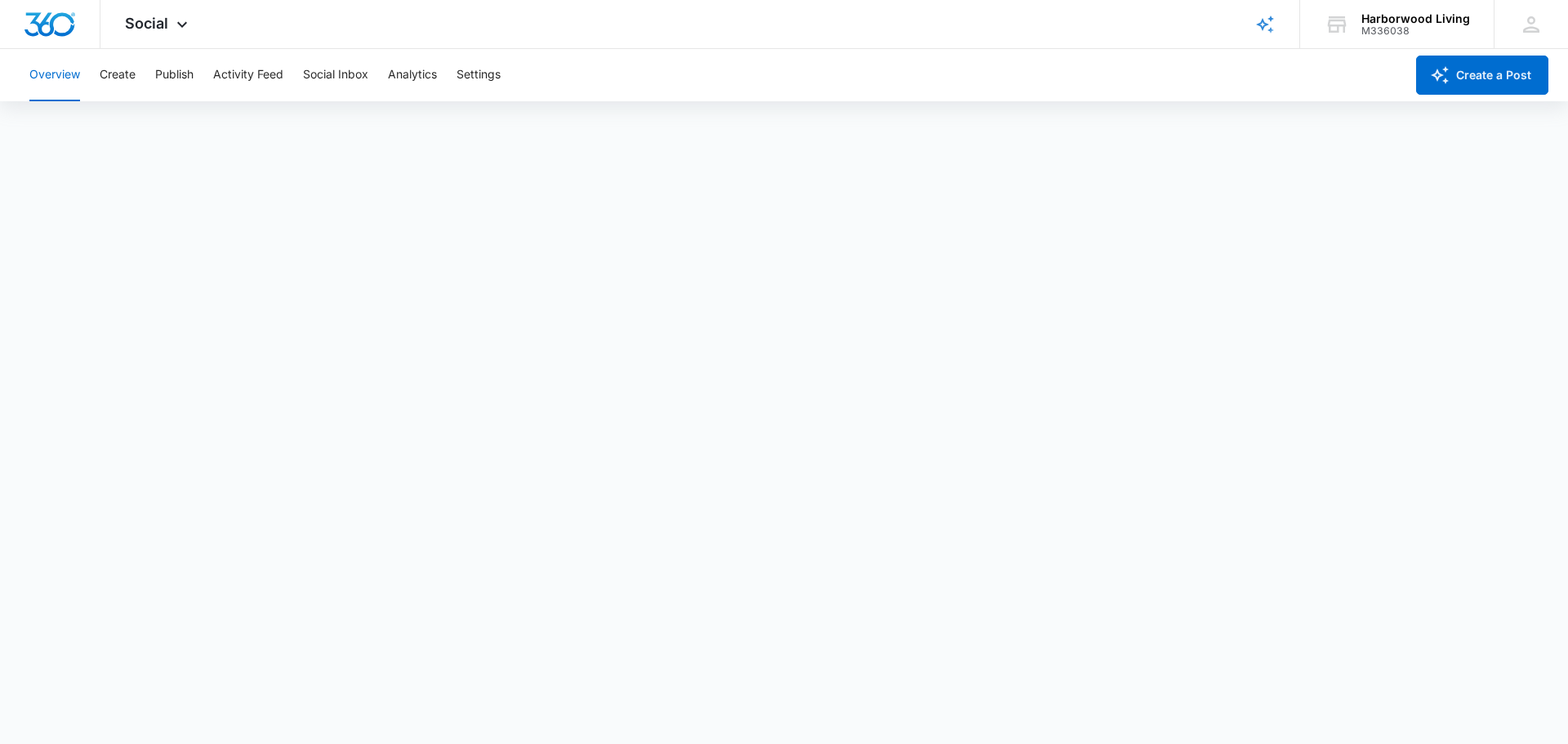
click at [802, 92] on div "Overview Create Publish Activity Feed Social Inbox Analytics Settings" at bounding box center [712, 74] width 1385 height 52
